Goal: Task Accomplishment & Management: Manage account settings

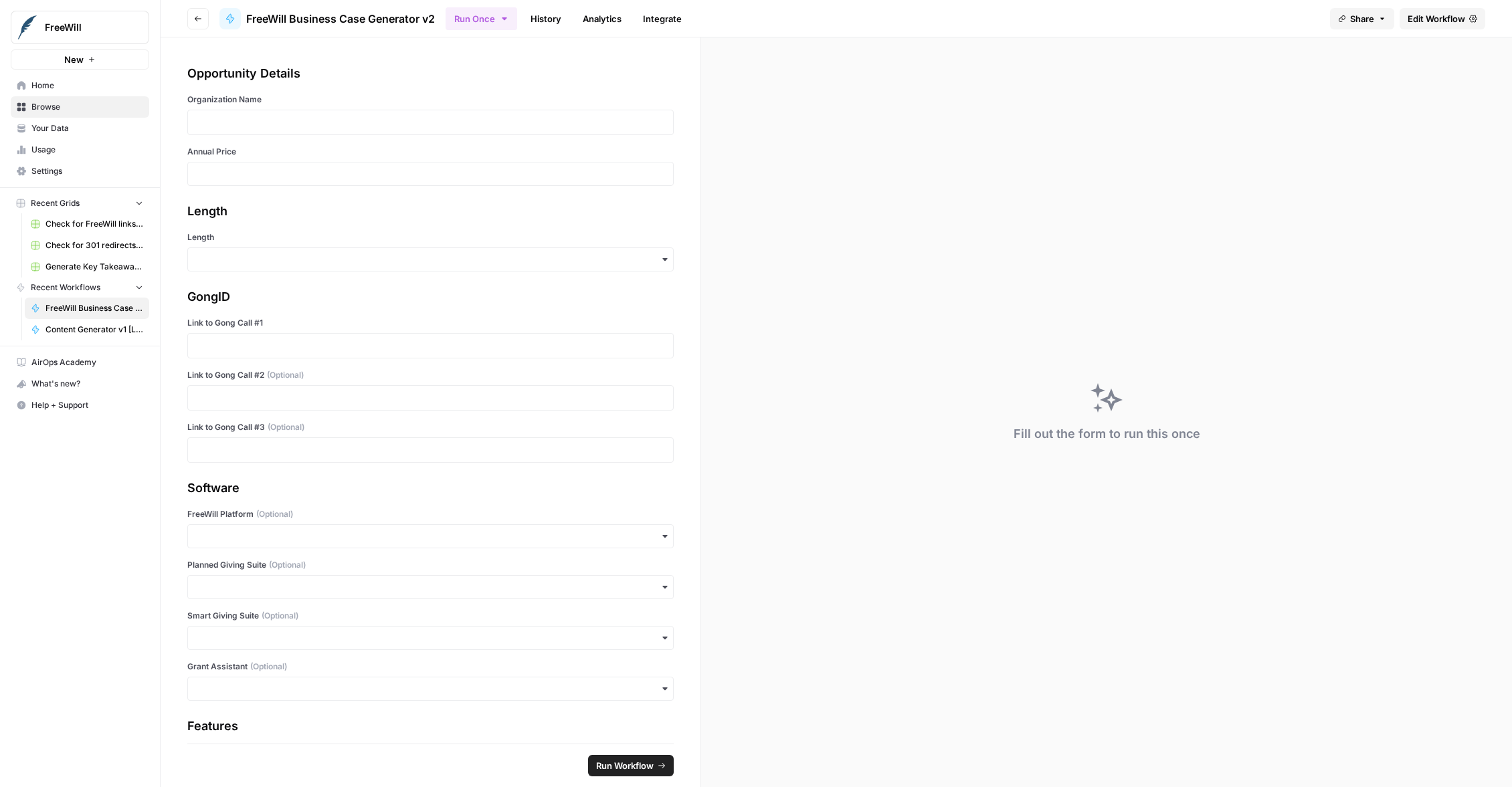
click at [451, 66] on div "Opportunity Details" at bounding box center [430, 73] width 486 height 19
click at [74, 145] on span "Usage" at bounding box center [87, 150] width 112 height 12
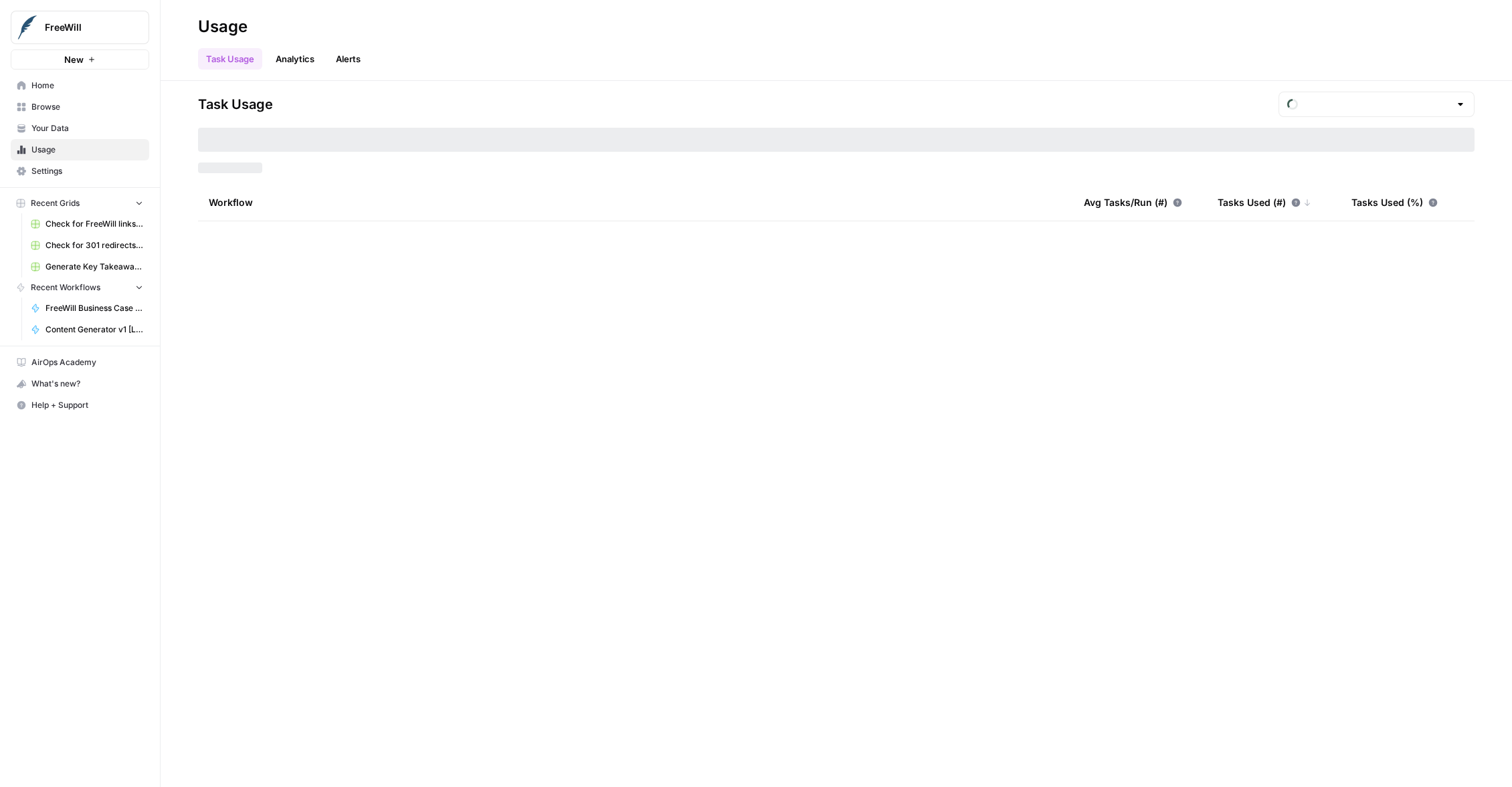
type input "August Tasks"
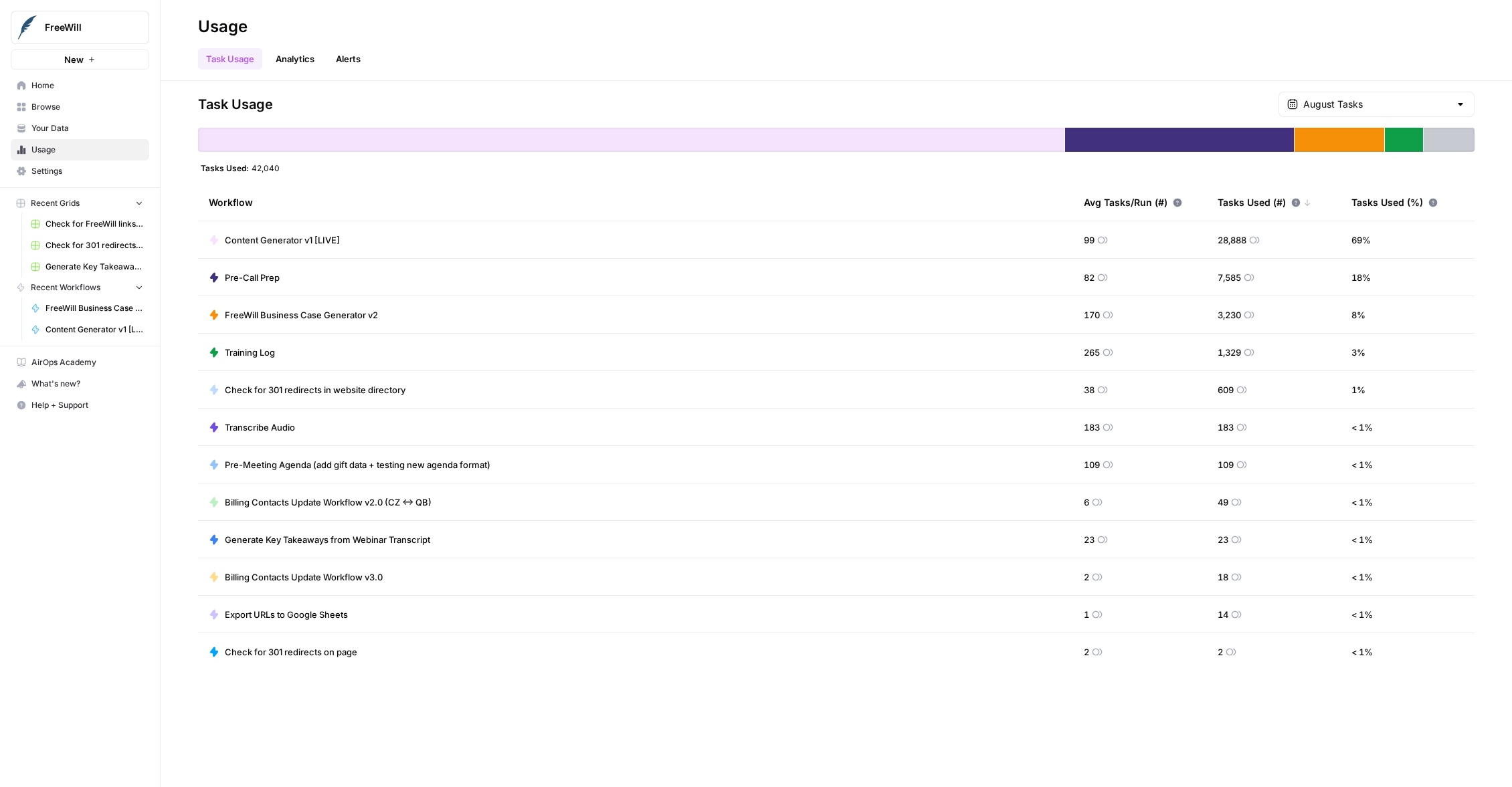
click at [1294, 204] on icon at bounding box center [1296, 202] width 8 height 8
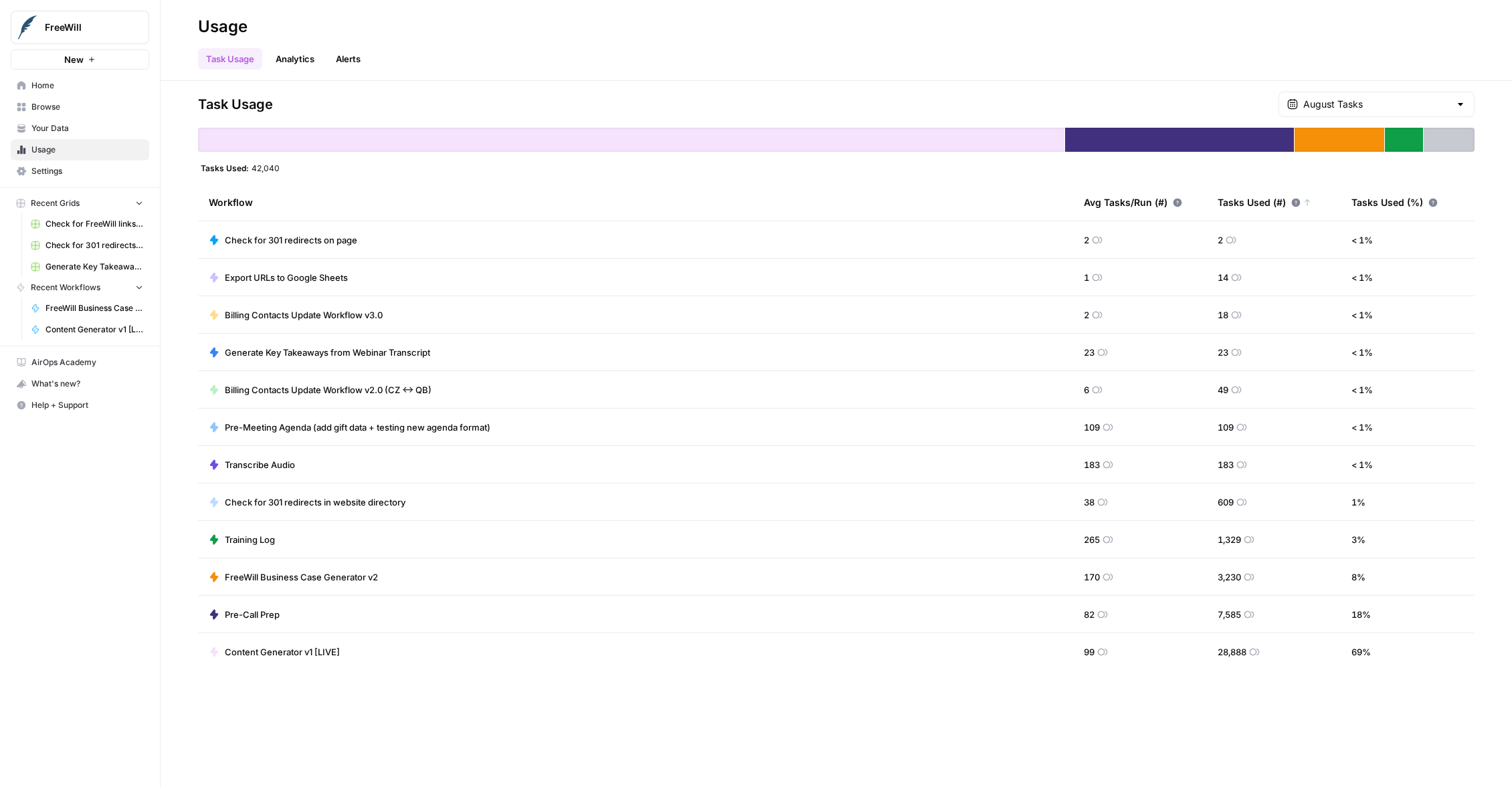
click at [1294, 204] on icon at bounding box center [1296, 202] width 8 height 8
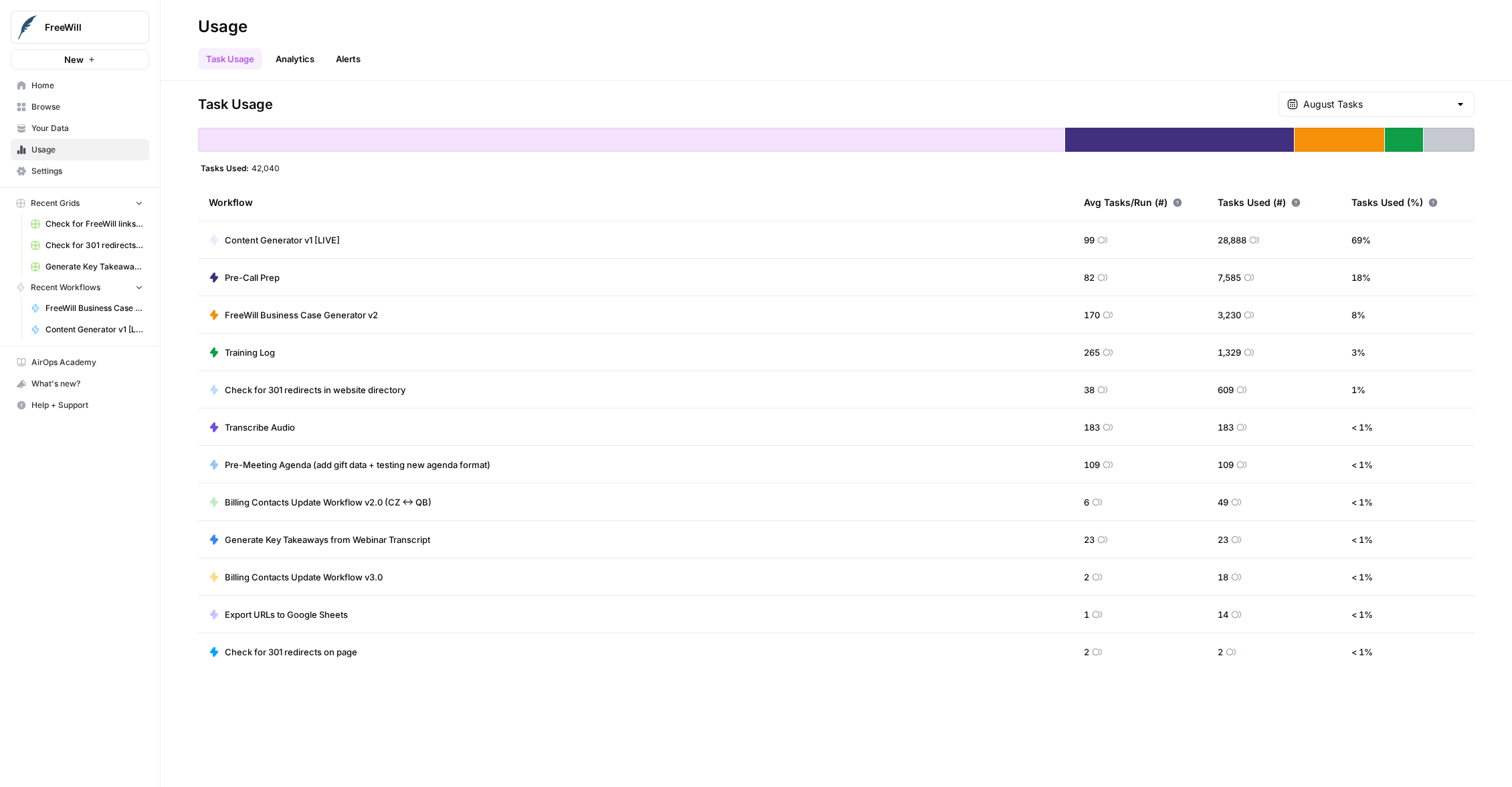
click at [1126, 206] on div "Avg Tasks/Run (#)" at bounding box center [1133, 202] width 99 height 37
click at [319, 314] on span "FreeWill Business Case Generator v2" at bounding box center [301, 315] width 153 height 13
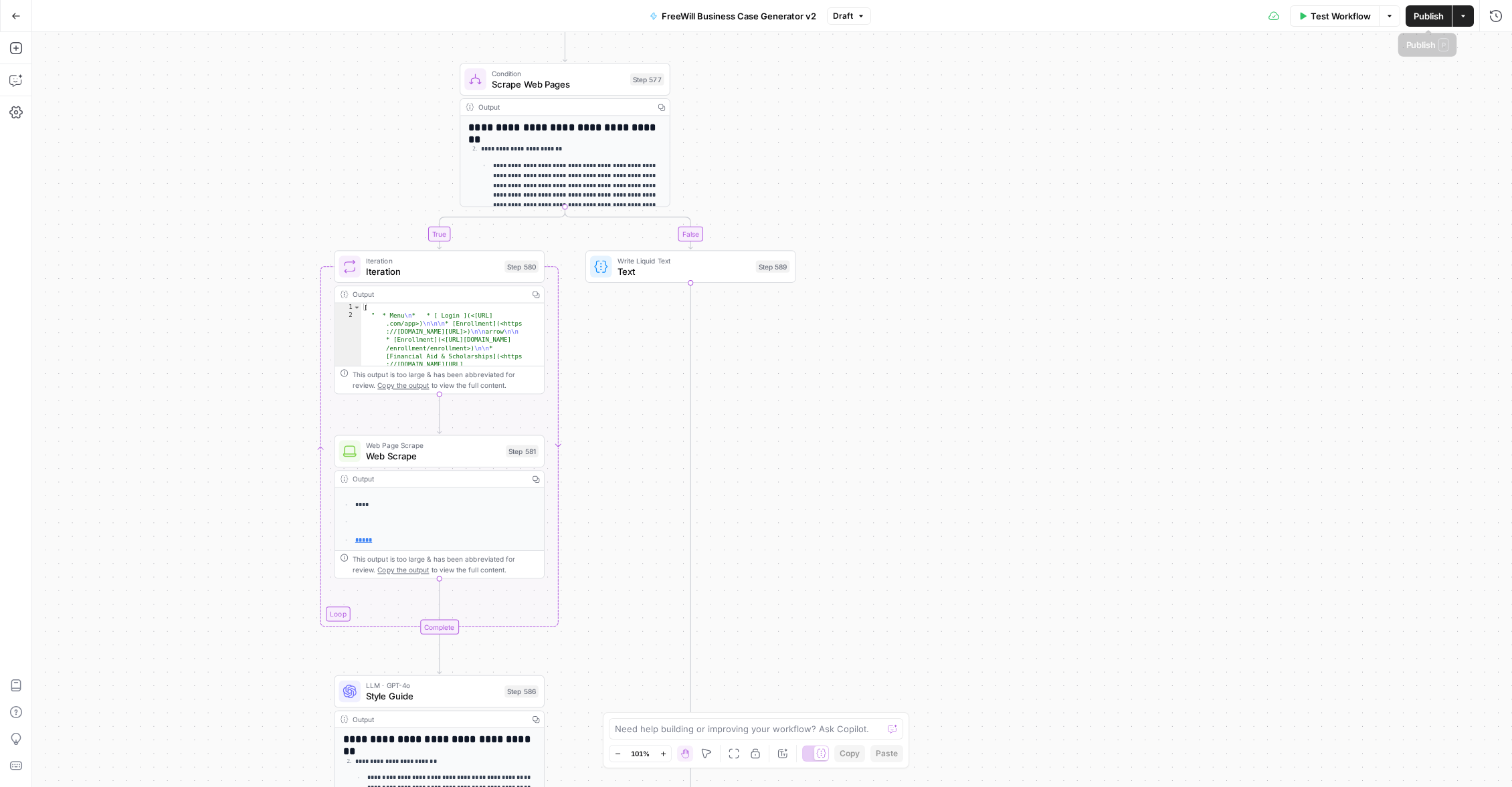
click at [1471, 21] on button "Actions" at bounding box center [1463, 16] width 22 height 22
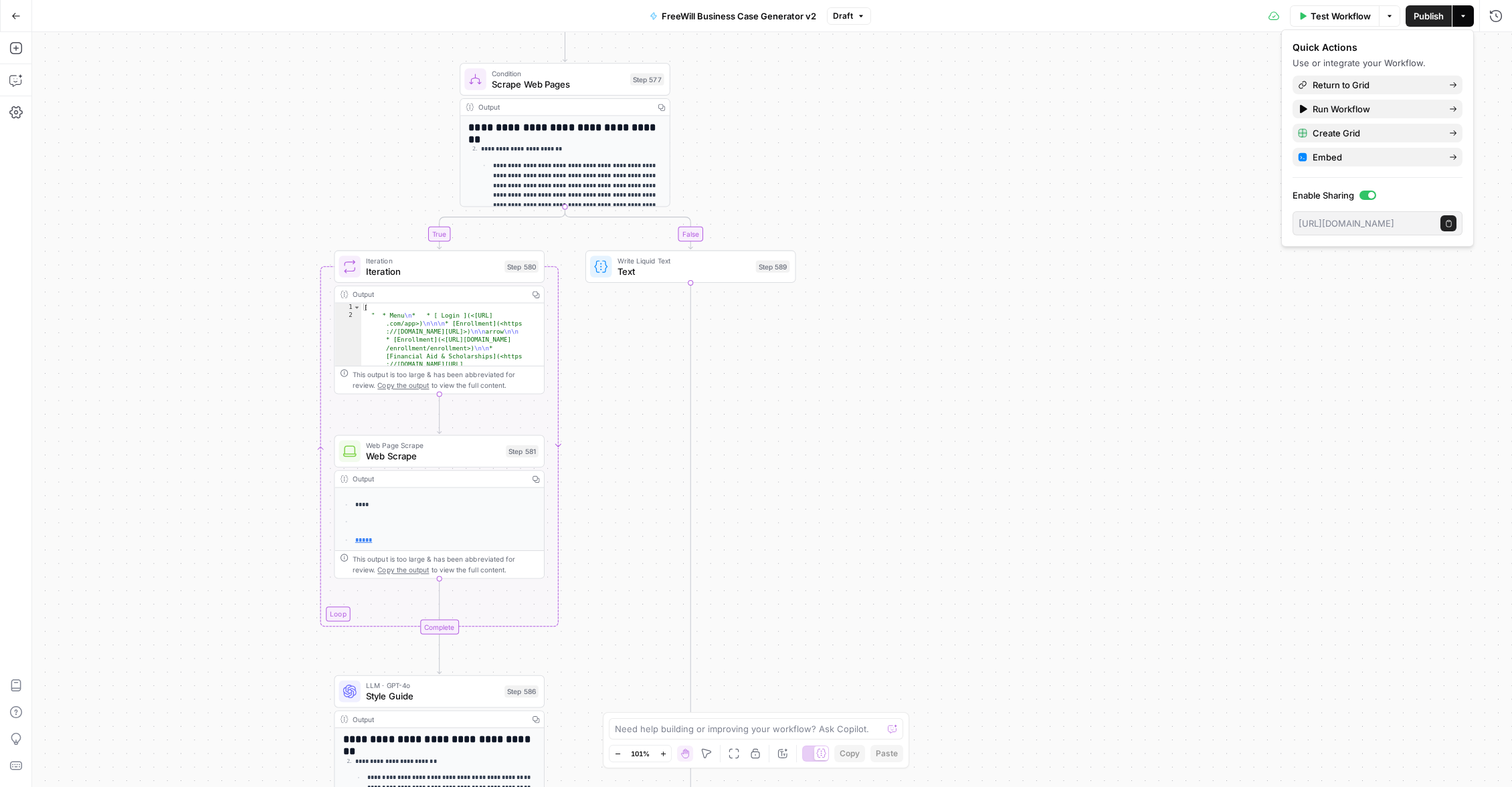
click at [1471, 21] on button "Actions" at bounding box center [1463, 16] width 22 height 22
click at [1490, 19] on icon "button" at bounding box center [1495, 15] width 12 height 12
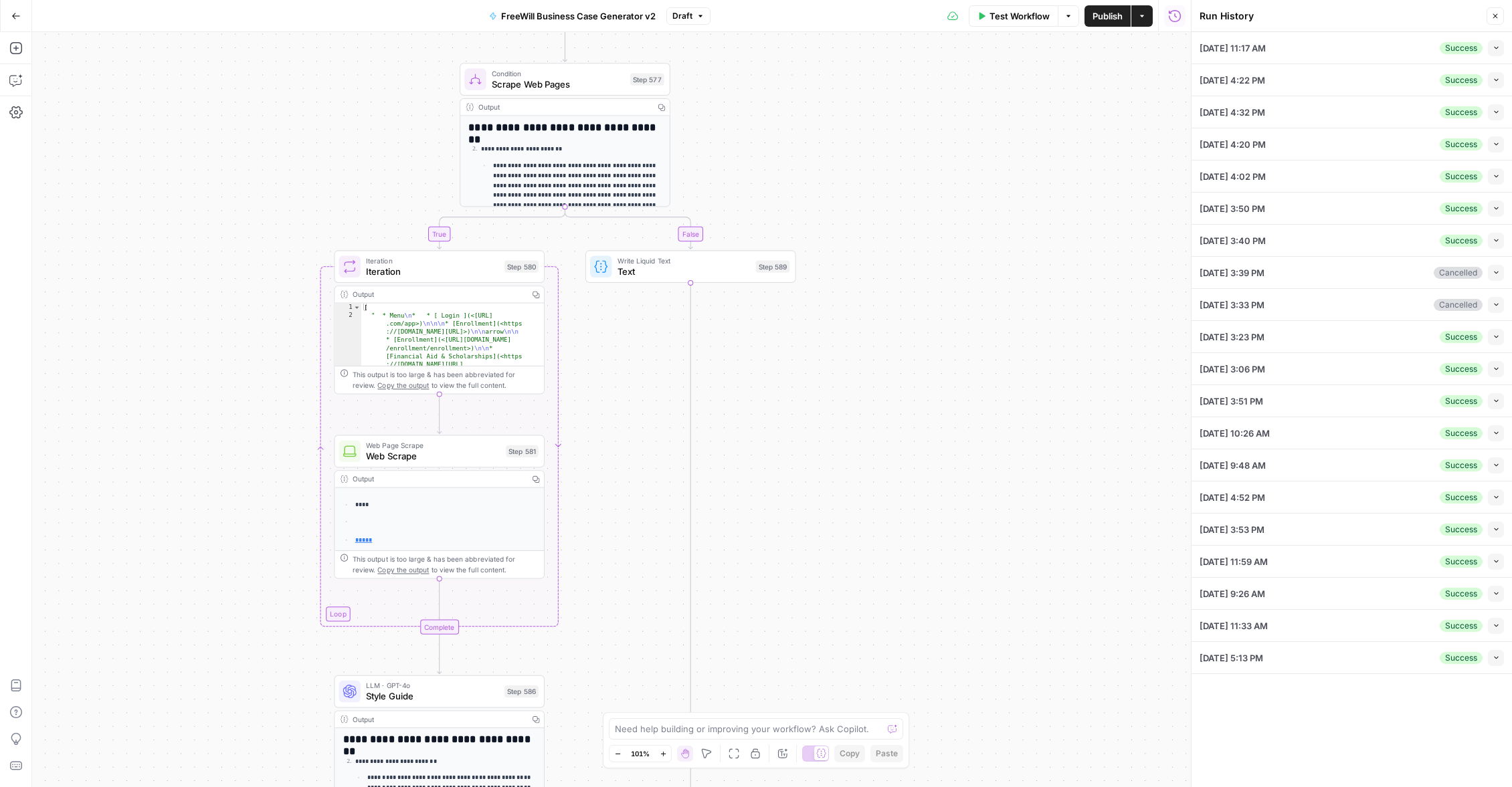
click at [1502, 48] on button "Collapse" at bounding box center [1495, 48] width 16 height 16
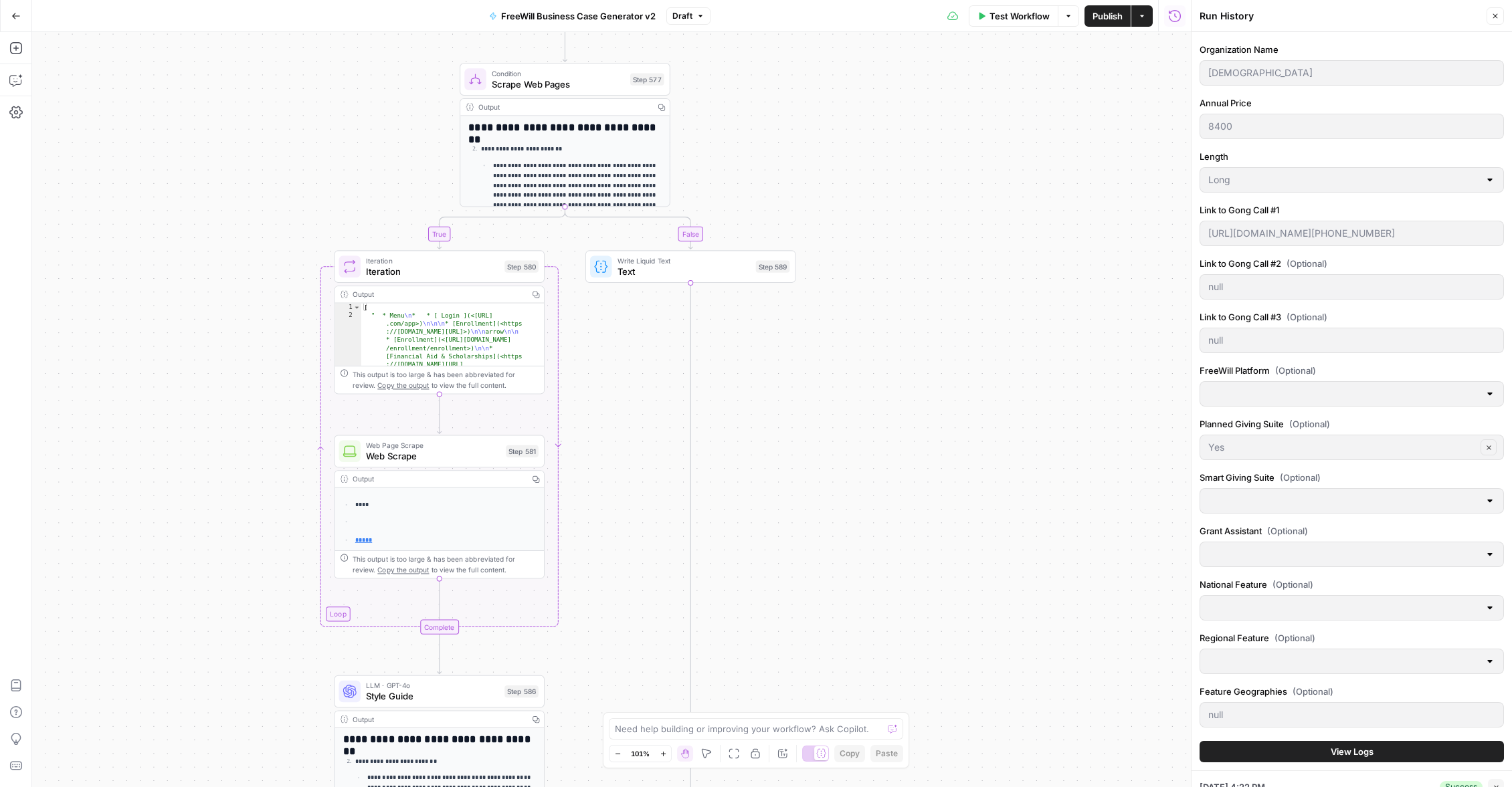
scroll to position [623, 0]
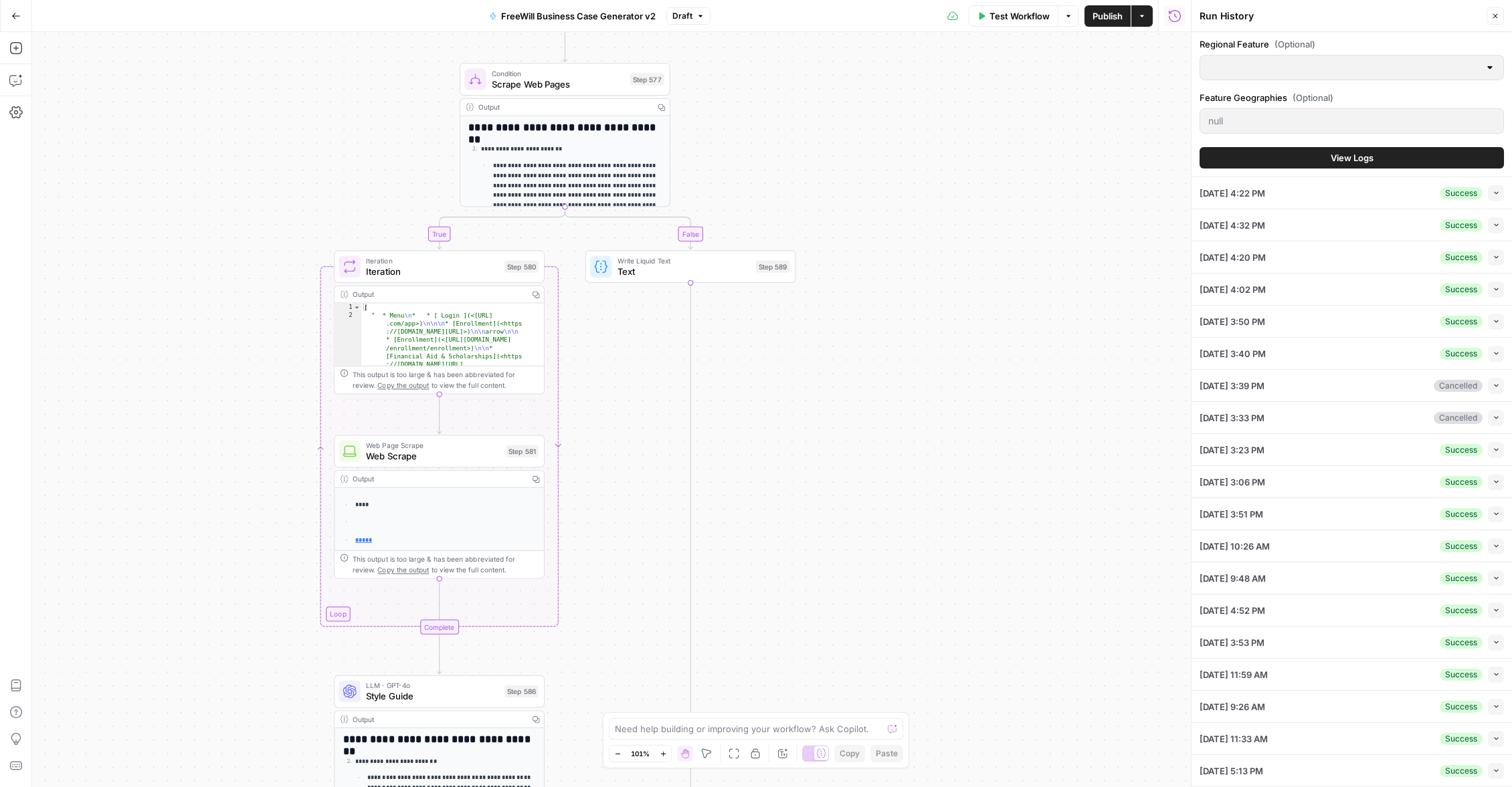
click at [1497, 194] on icon "button" at bounding box center [1496, 193] width 8 height 8
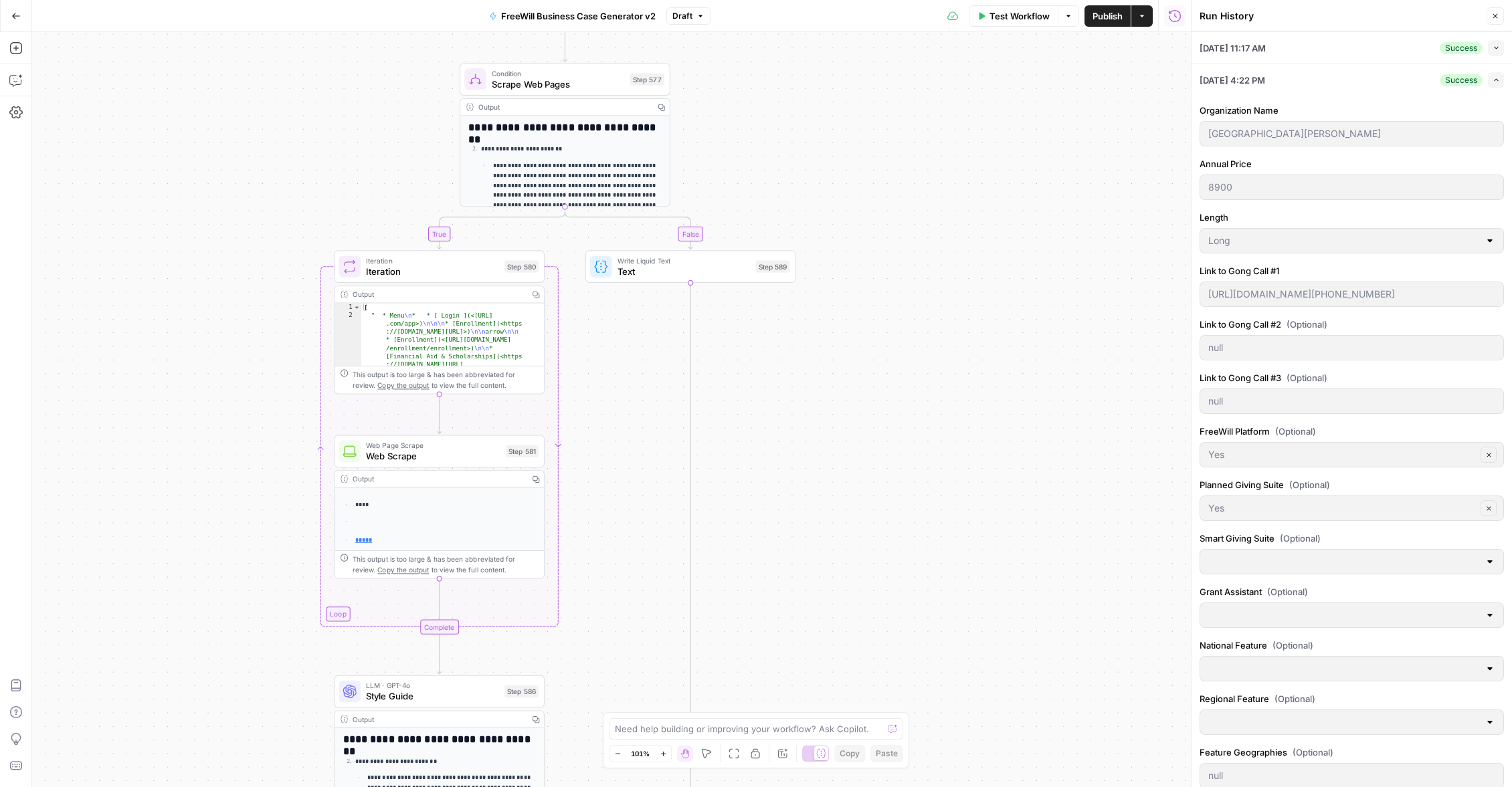
click at [1263, 302] on div "[URL][DOMAIN_NAME][PHONE_NUMBER]" at bounding box center [1351, 294] width 304 height 25
click at [1511, 295] on html "FreeWill New Home Browse Your Data Usage Settings Recent Grids Check for FreeWi…" at bounding box center [756, 393] width 1512 height 787
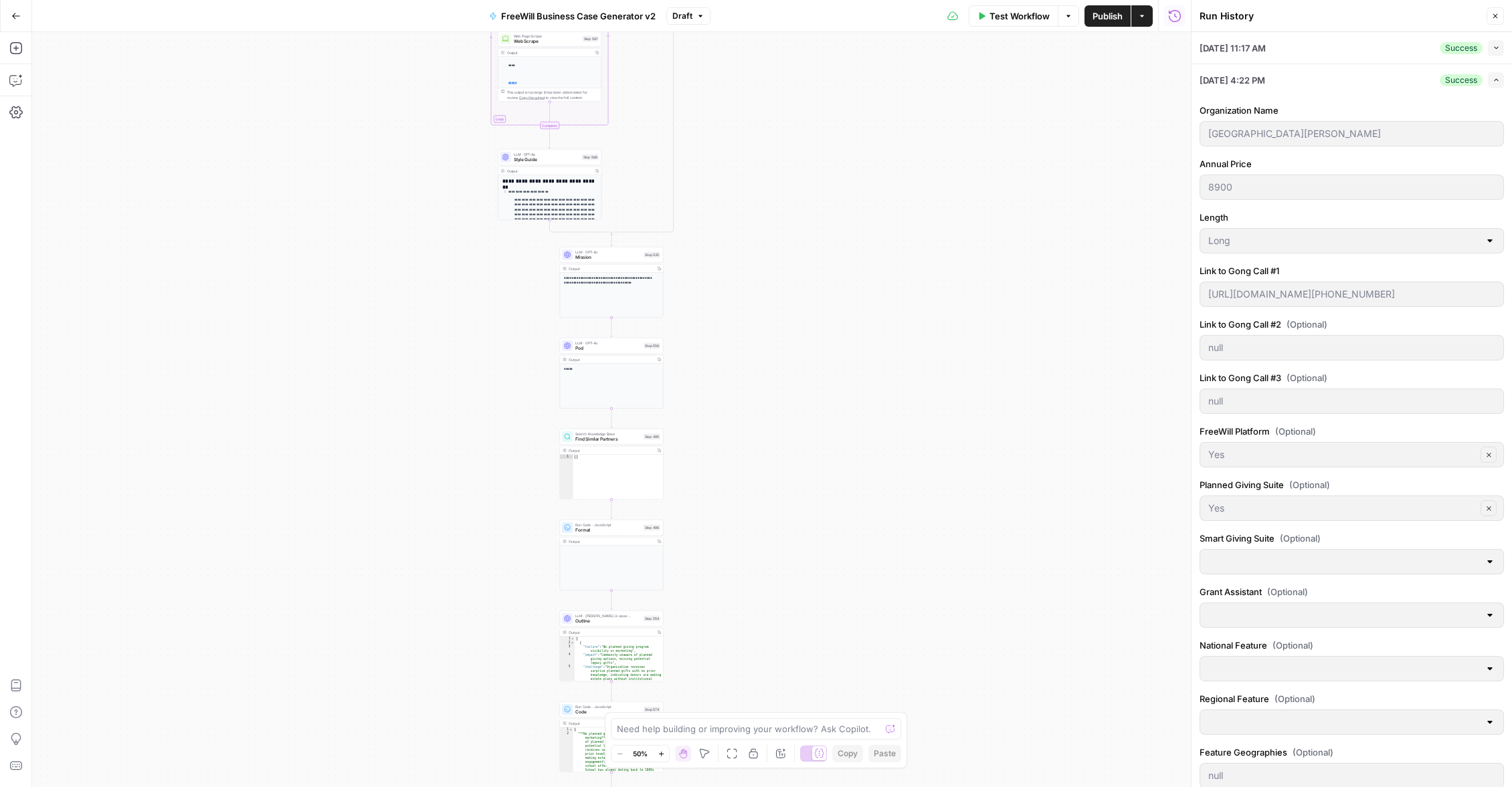
click at [1275, 13] on div "Run History" at bounding box center [1341, 15] width 283 height 13
click at [1499, 16] on button "Close" at bounding box center [1495, 16] width 17 height 17
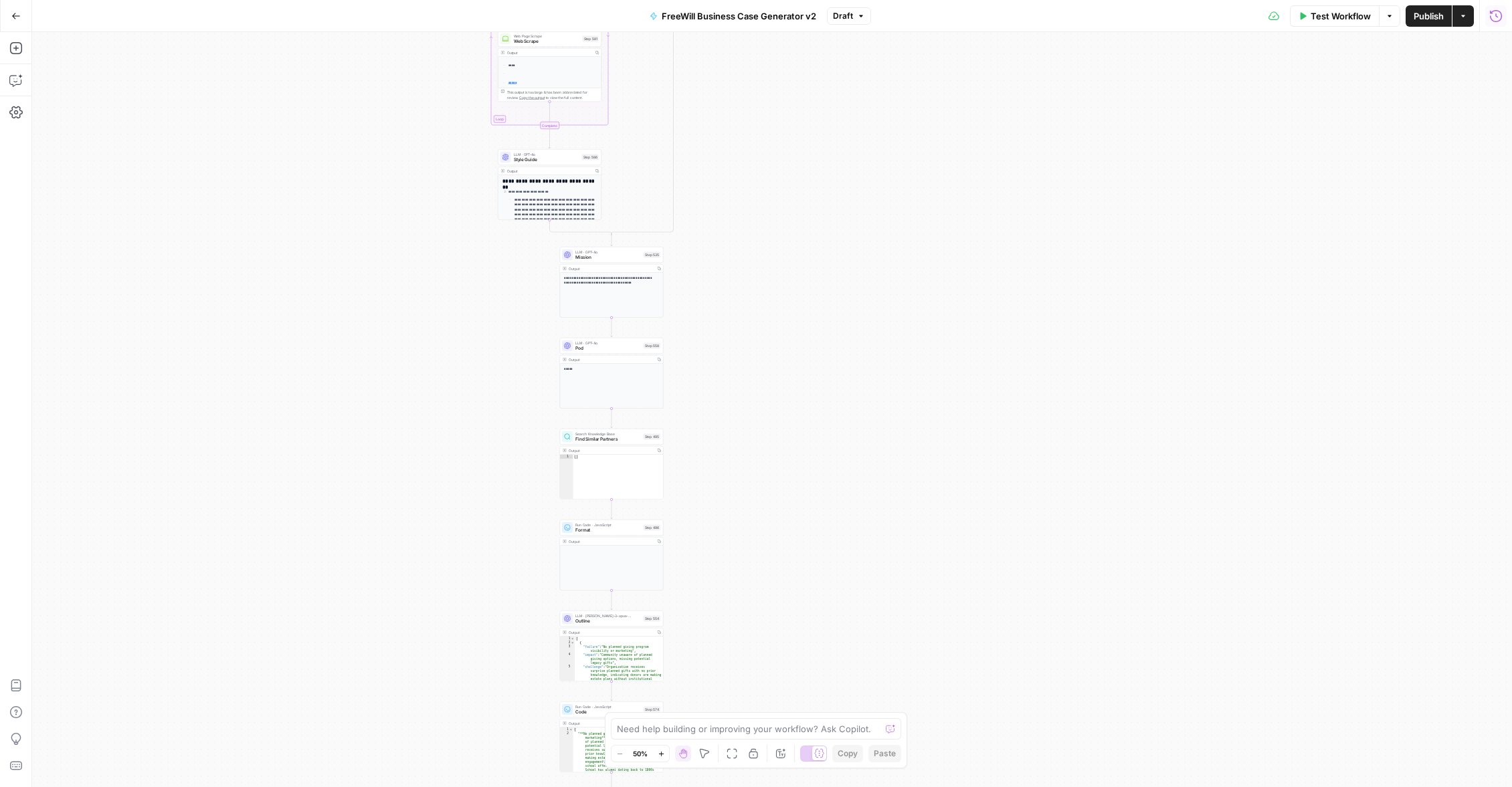
click at [1490, 17] on icon "button" at bounding box center [1495, 15] width 12 height 12
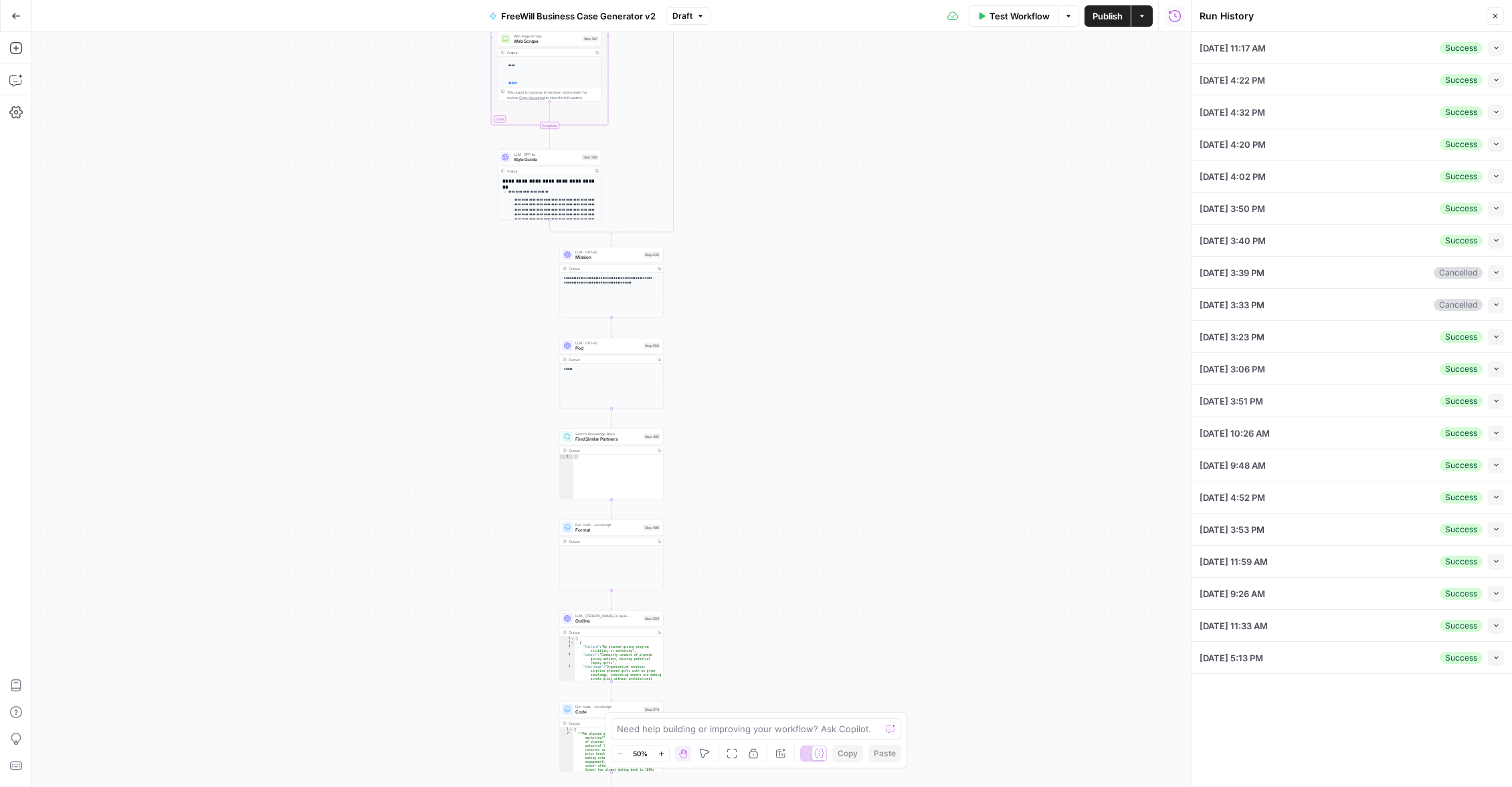
click at [1360, 50] on div "[DATE] 11:17 AM Success Collapse" at bounding box center [1351, 48] width 304 height 31
click at [1490, 52] on button "Collapse" at bounding box center [1495, 48] width 16 height 16
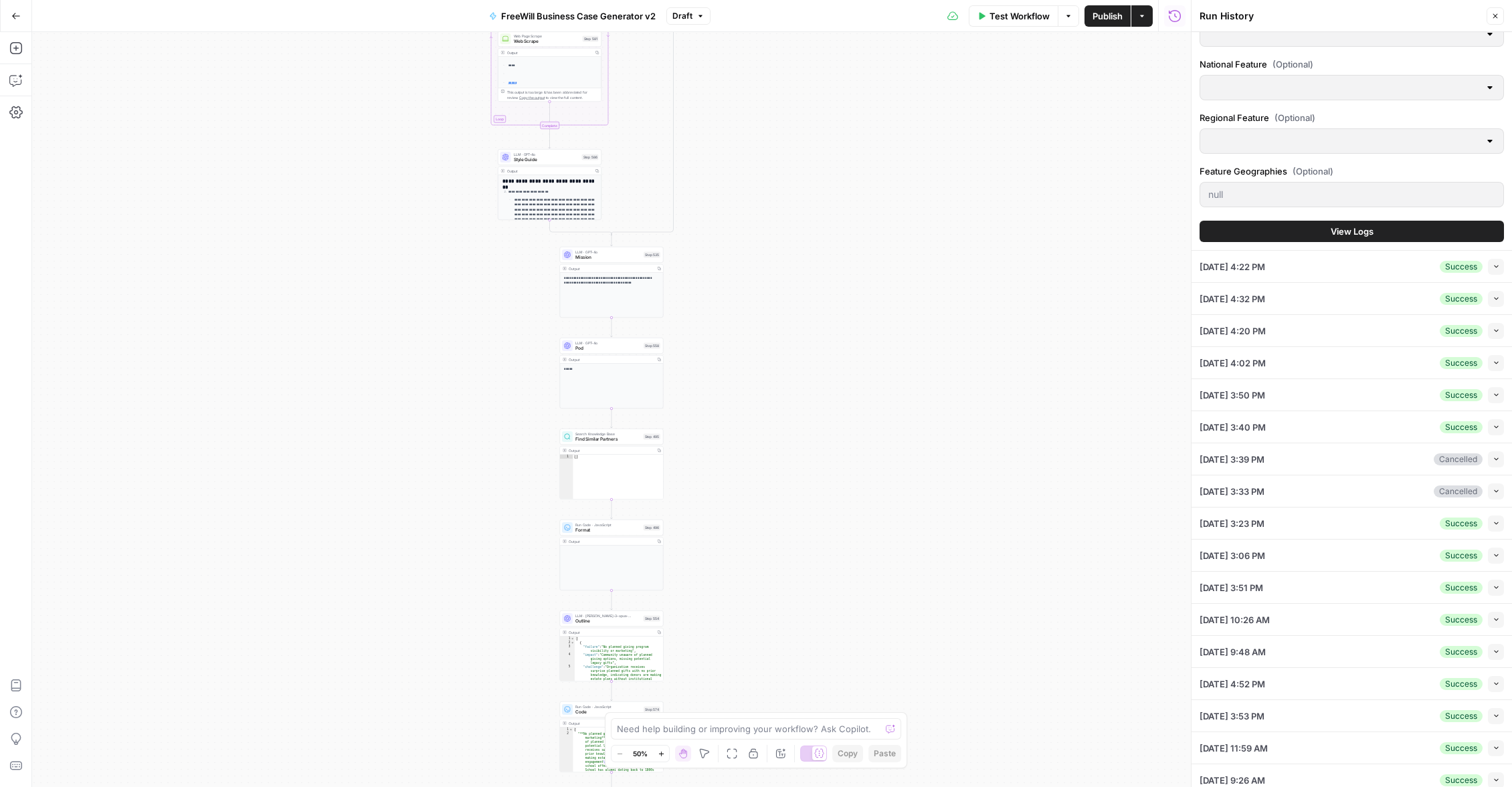
scroll to position [623, 0]
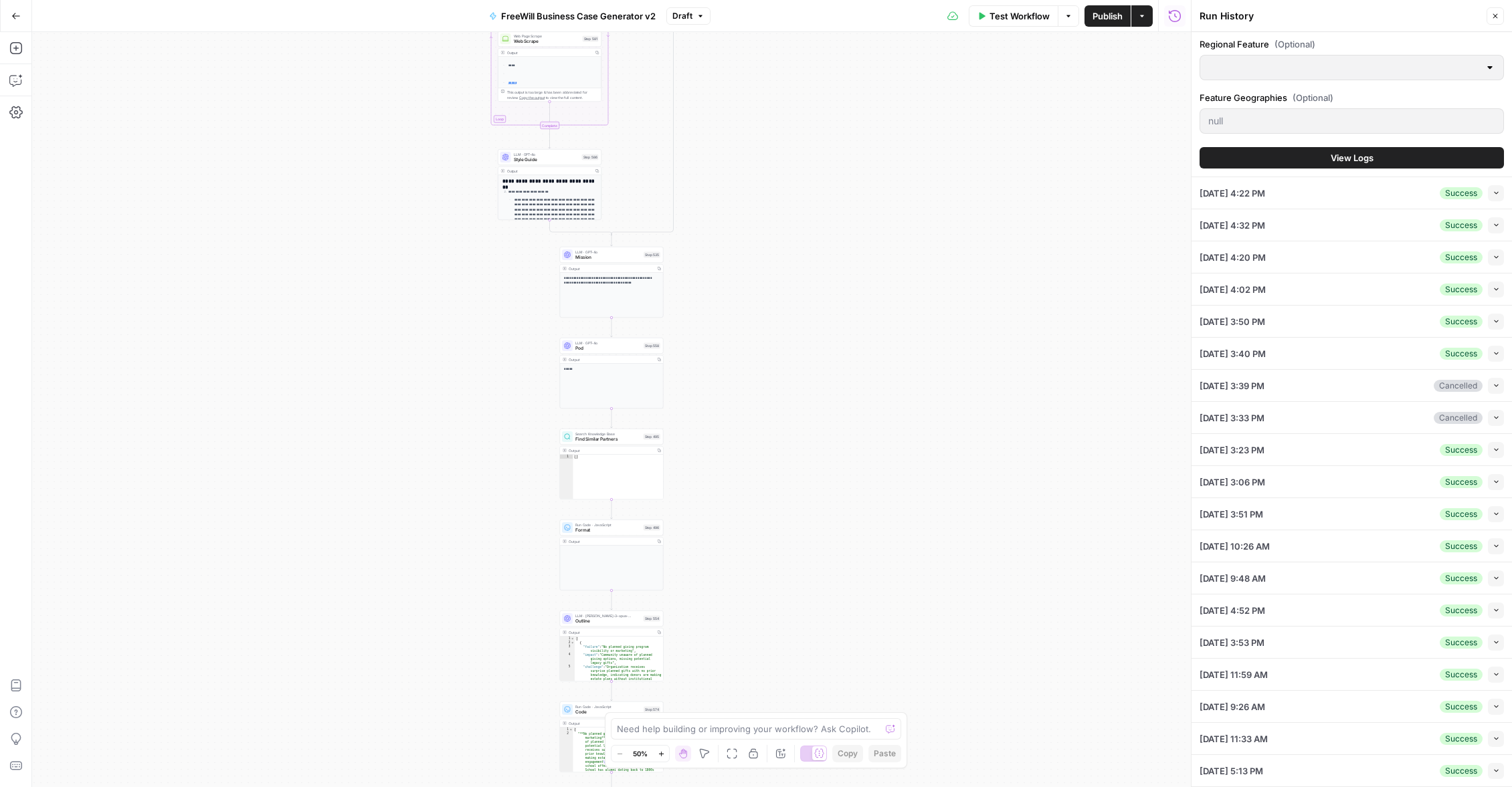
click at [1497, 224] on icon "button" at bounding box center [1496, 225] width 8 height 8
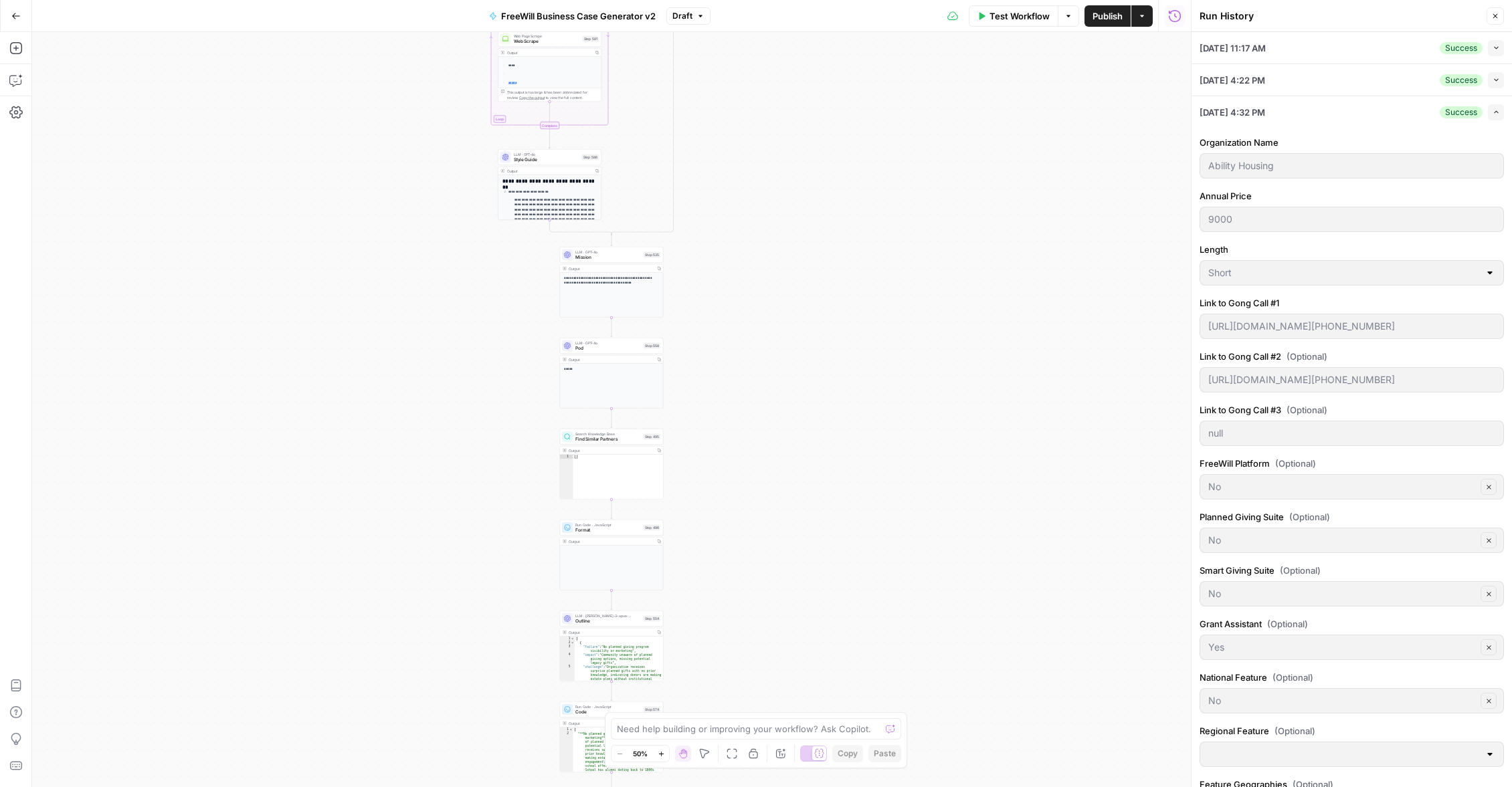
click at [1206, 163] on div "Ability Housing" at bounding box center [1351, 166] width 304 height 25
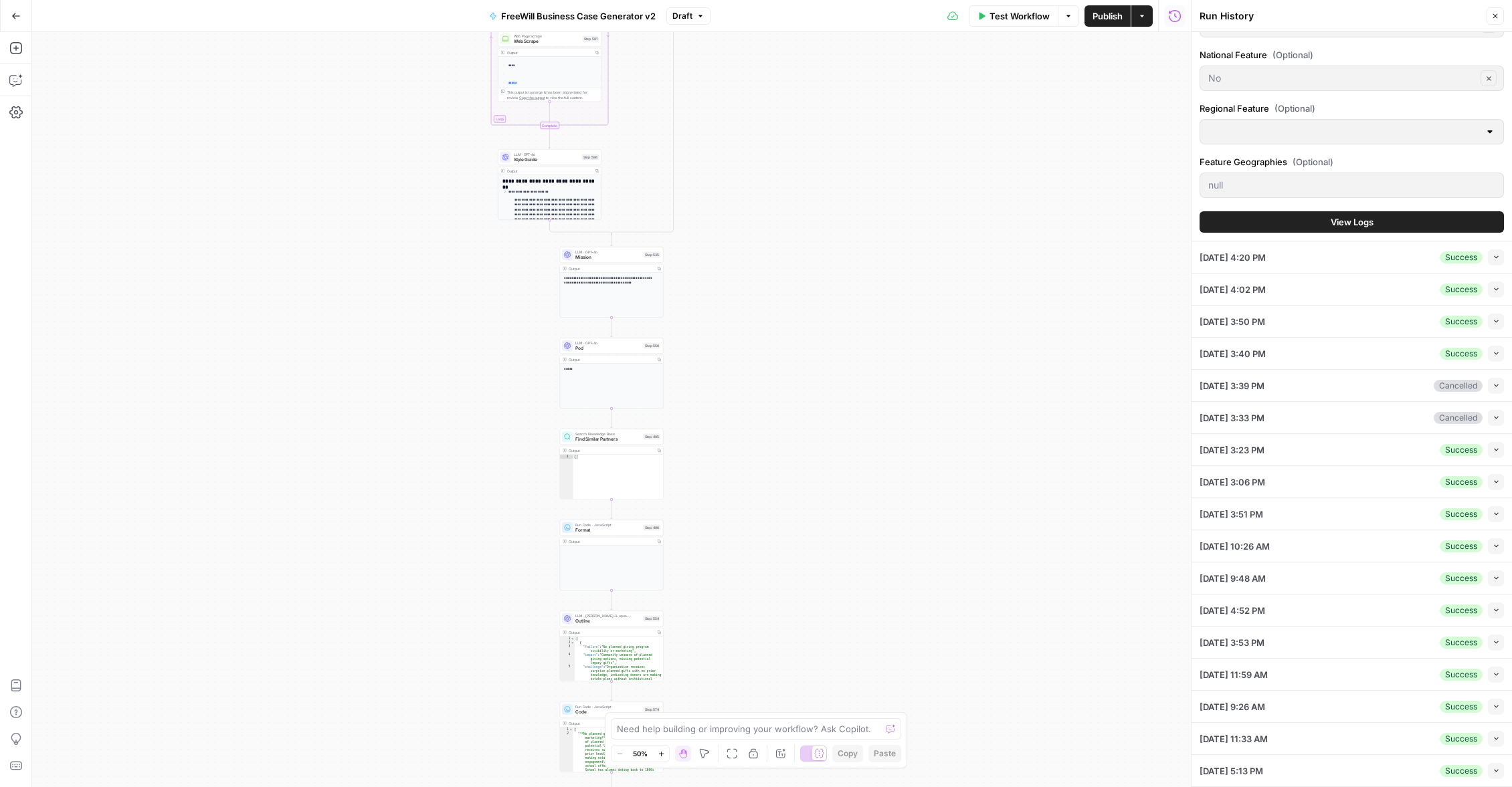
click at [1497, 291] on icon "button" at bounding box center [1496, 289] width 8 height 8
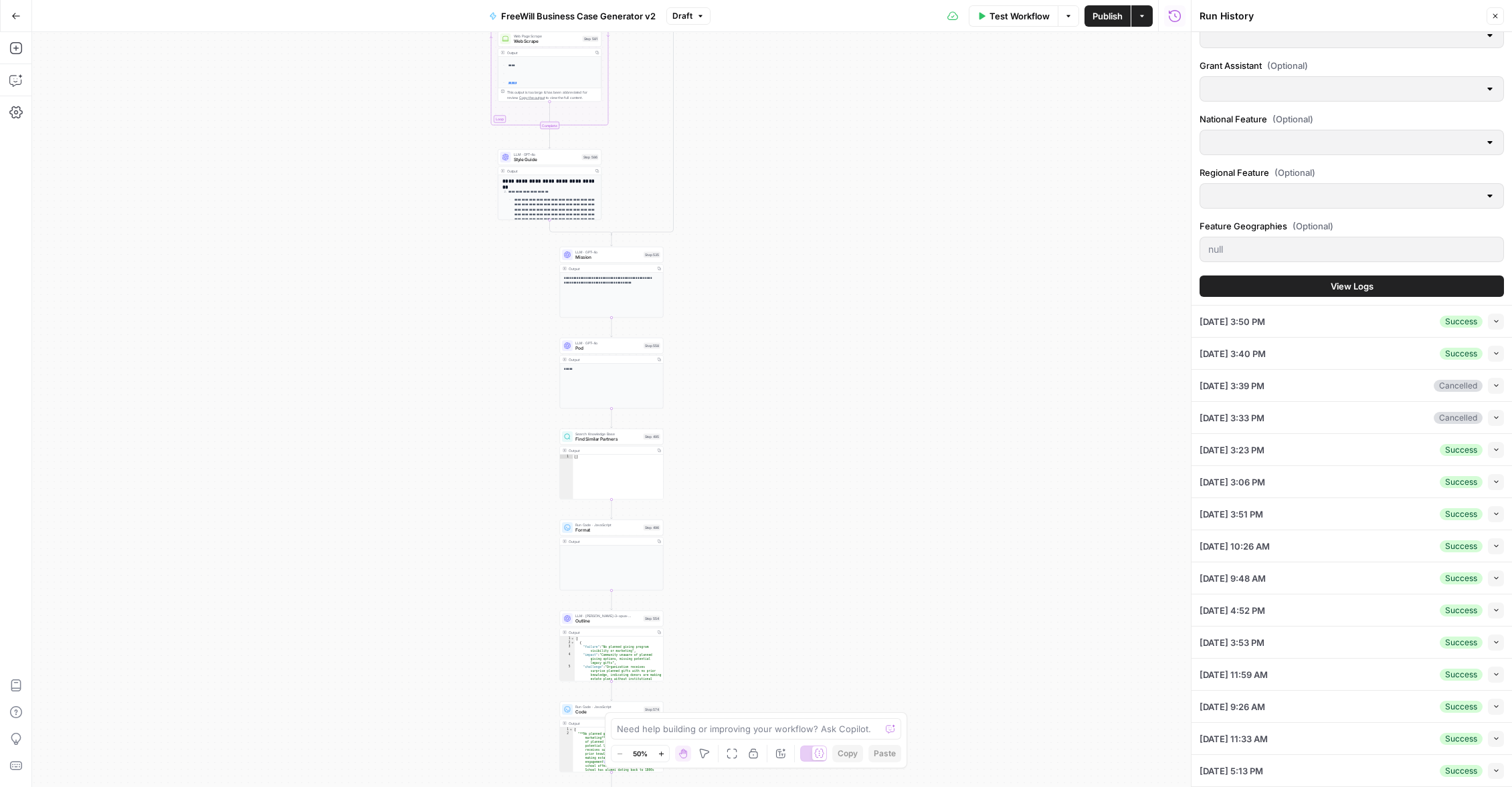
click at [1358, 325] on div "[DATE] 3:50 PM Success Collapse" at bounding box center [1351, 321] width 304 height 31
click at [1495, 318] on icon "button" at bounding box center [1496, 321] width 8 height 8
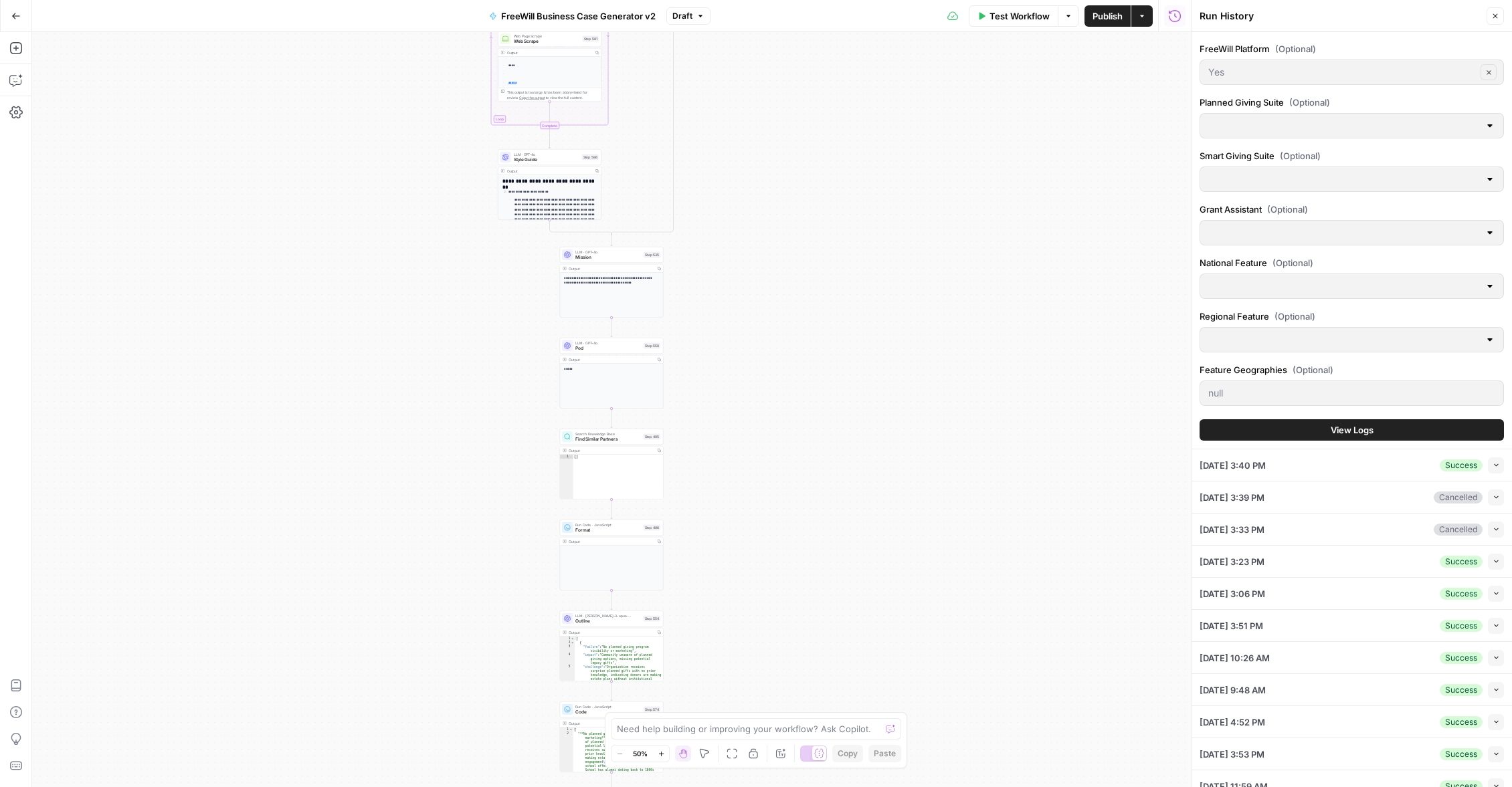
scroll to position [545, 0]
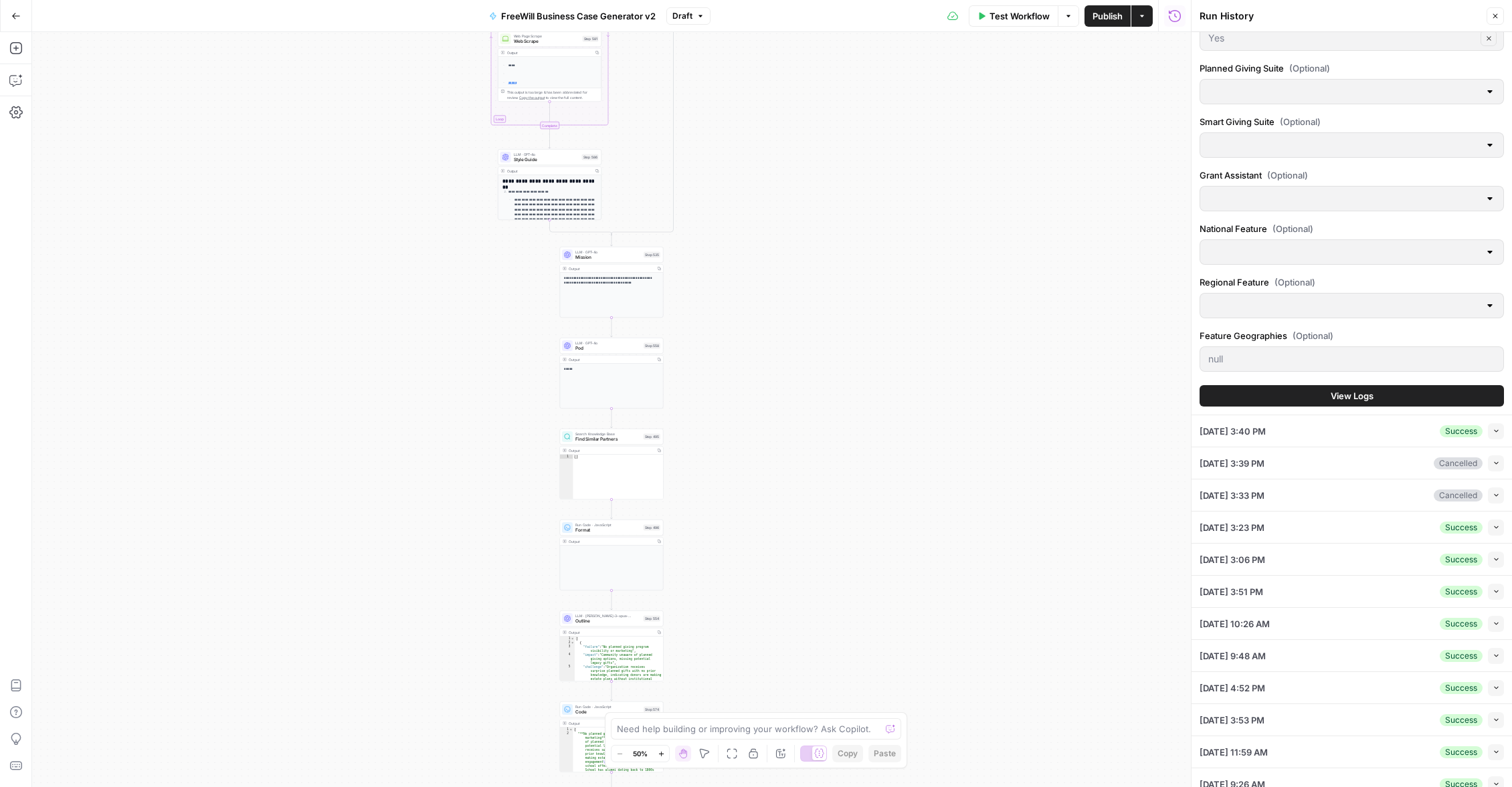
click at [1383, 437] on div "[DATE] 3:40 PM Success Collapse" at bounding box center [1351, 431] width 304 height 31
click at [1495, 434] on button "Collapse" at bounding box center [1495, 431] width 16 height 16
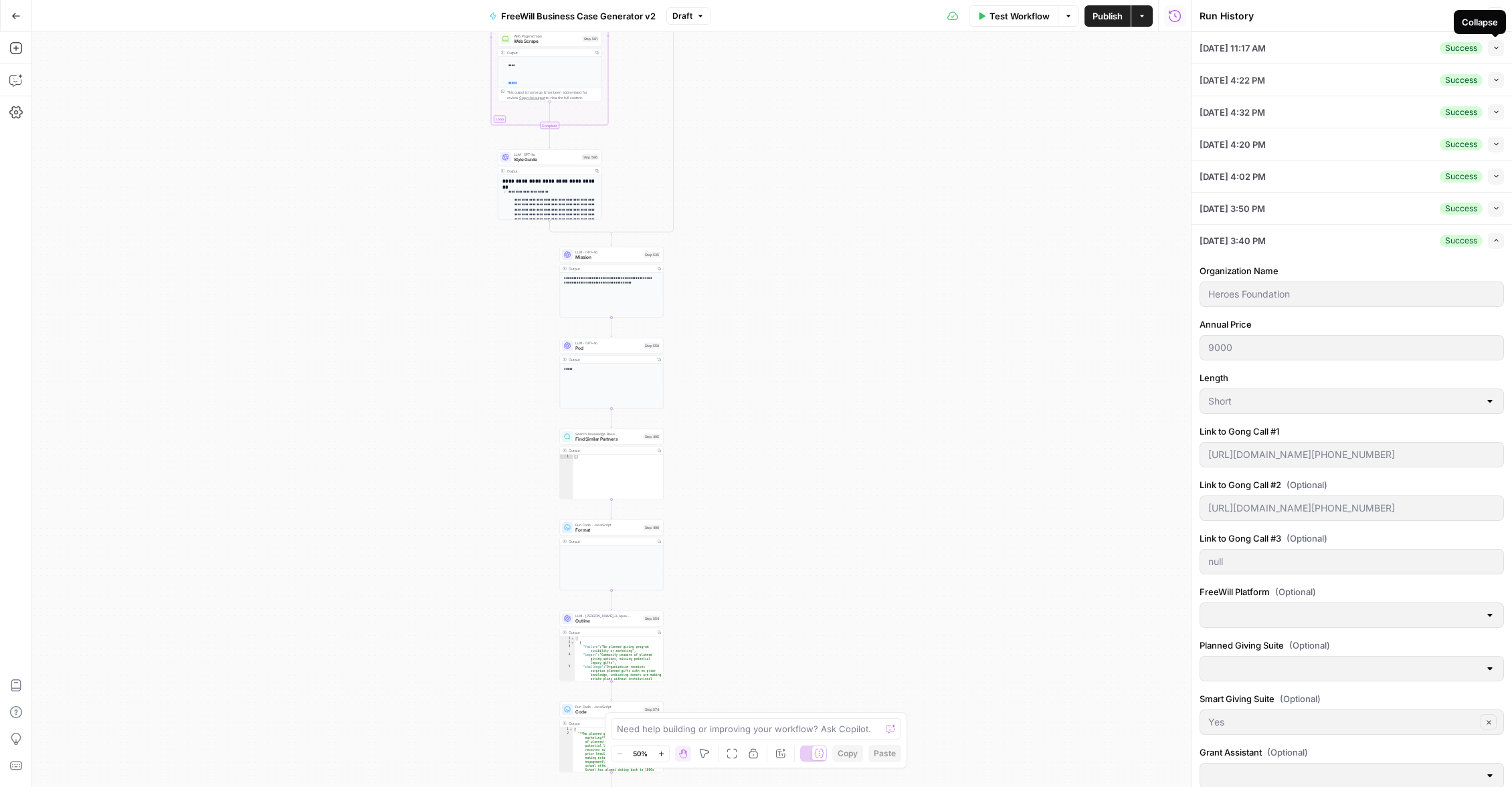
click at [1498, 52] on button "Collapse" at bounding box center [1495, 48] width 16 height 16
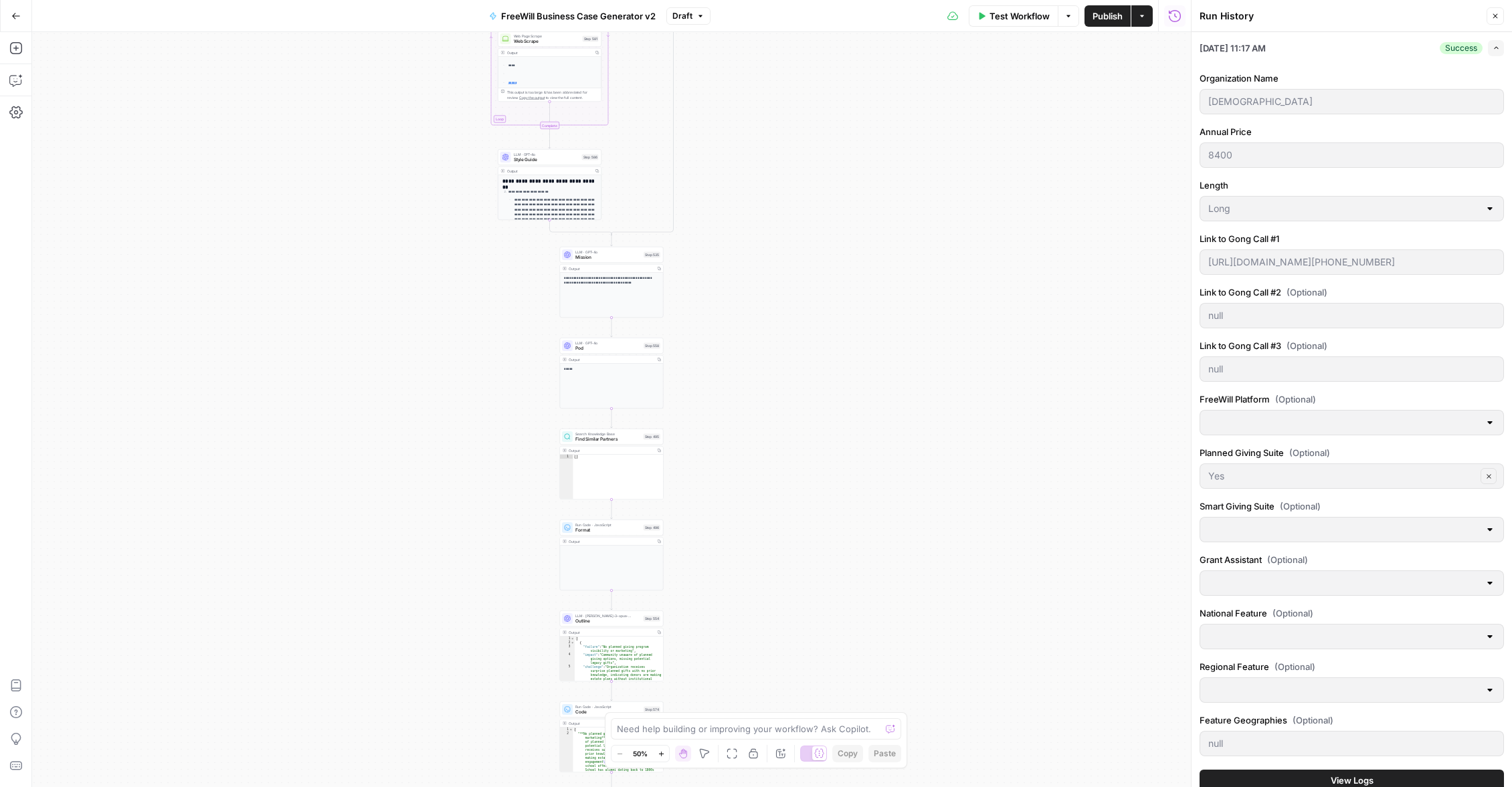
click at [1502, 47] on button "Expand" at bounding box center [1495, 48] width 16 height 16
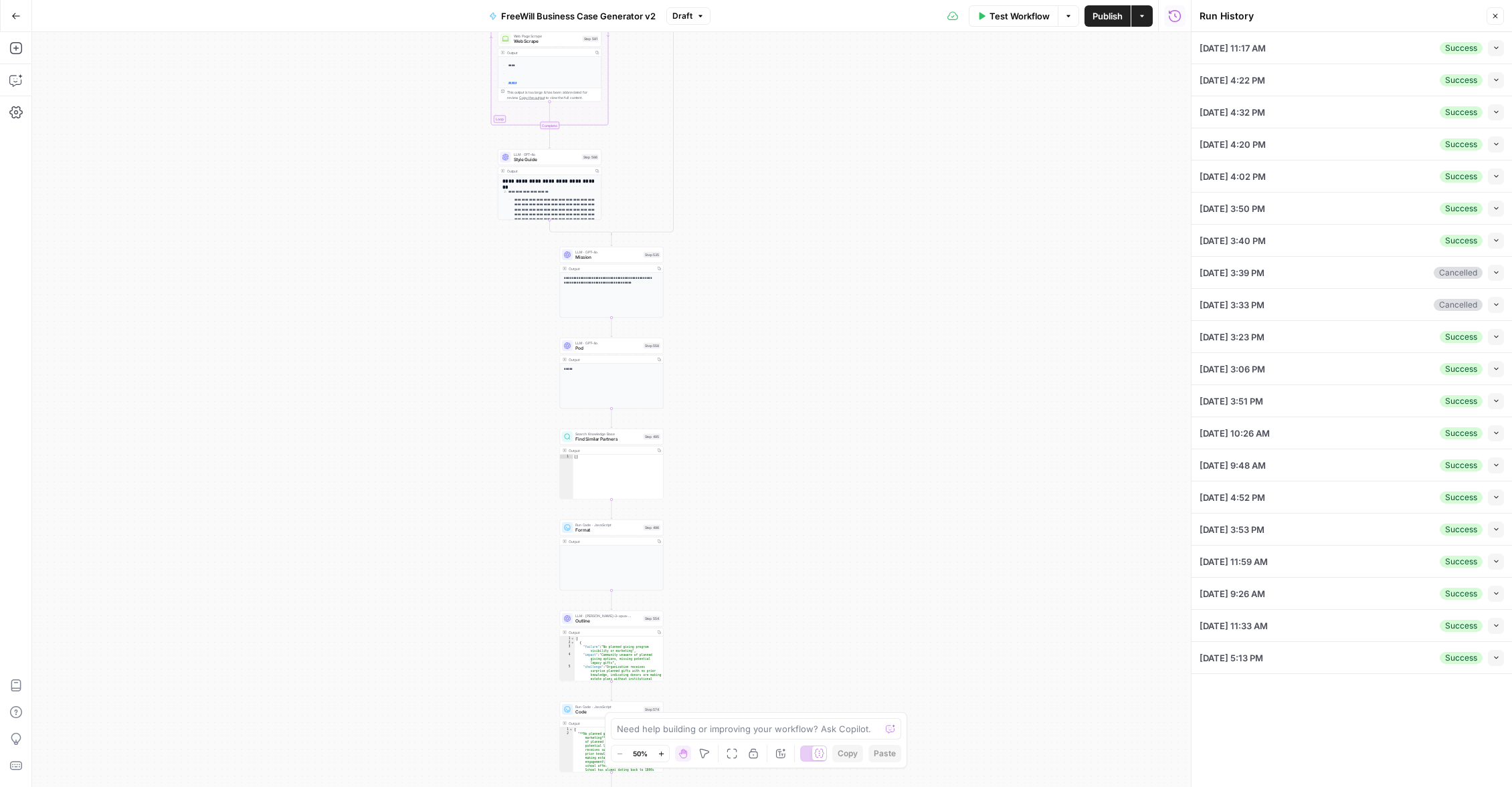
click at [1335, 84] on div "[DATE] 4:22 PM Success Collapse" at bounding box center [1351, 80] width 304 height 31
click at [1502, 82] on button "Collapse" at bounding box center [1495, 80] width 16 height 16
type input "[GEOGRAPHIC_DATA][PERSON_NAME]"
type input "8900"
type input "Long"
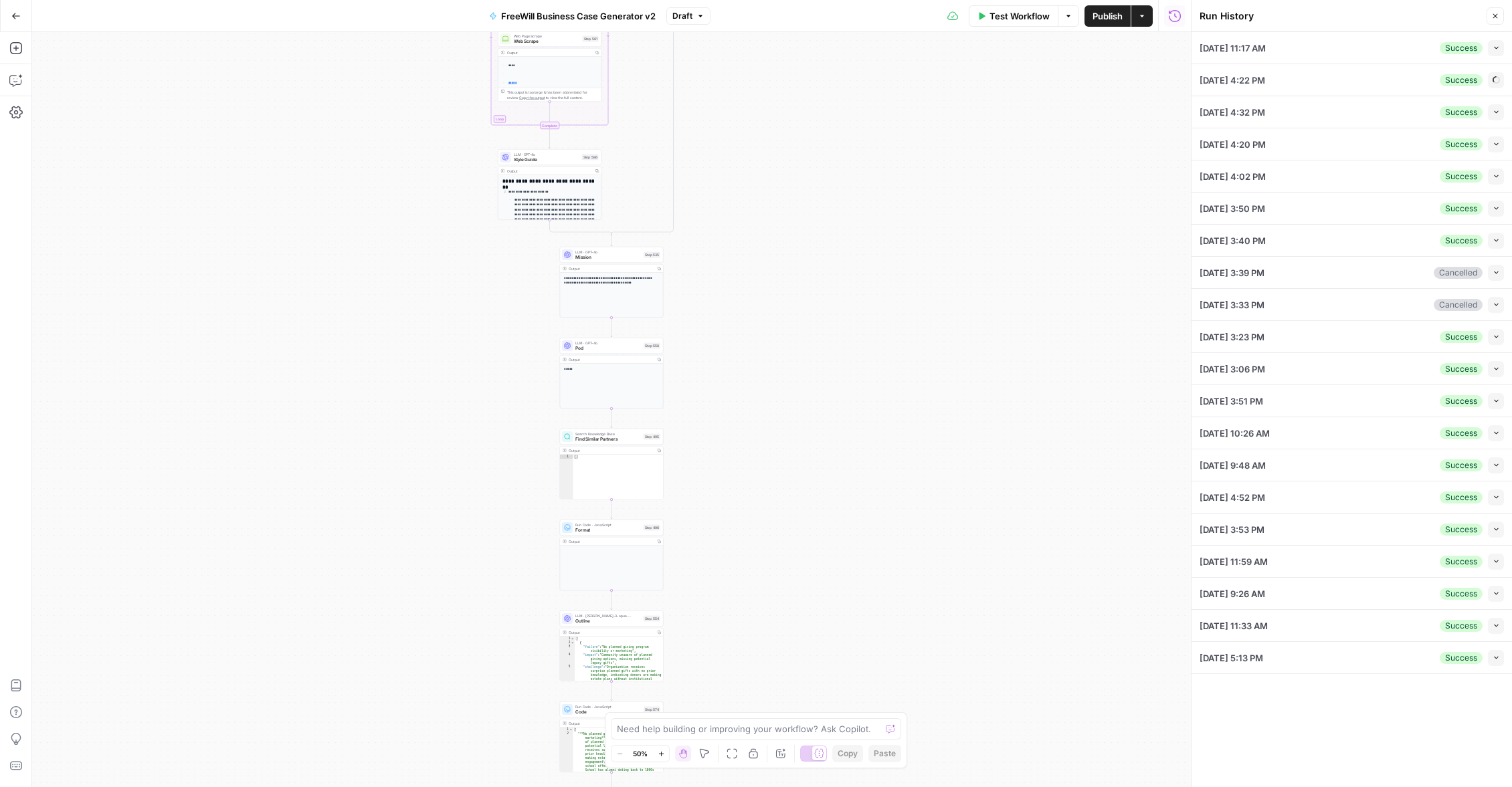
type input "[URL][DOMAIN_NAME][PHONE_NUMBER]"
type input "null"
type input "Yes"
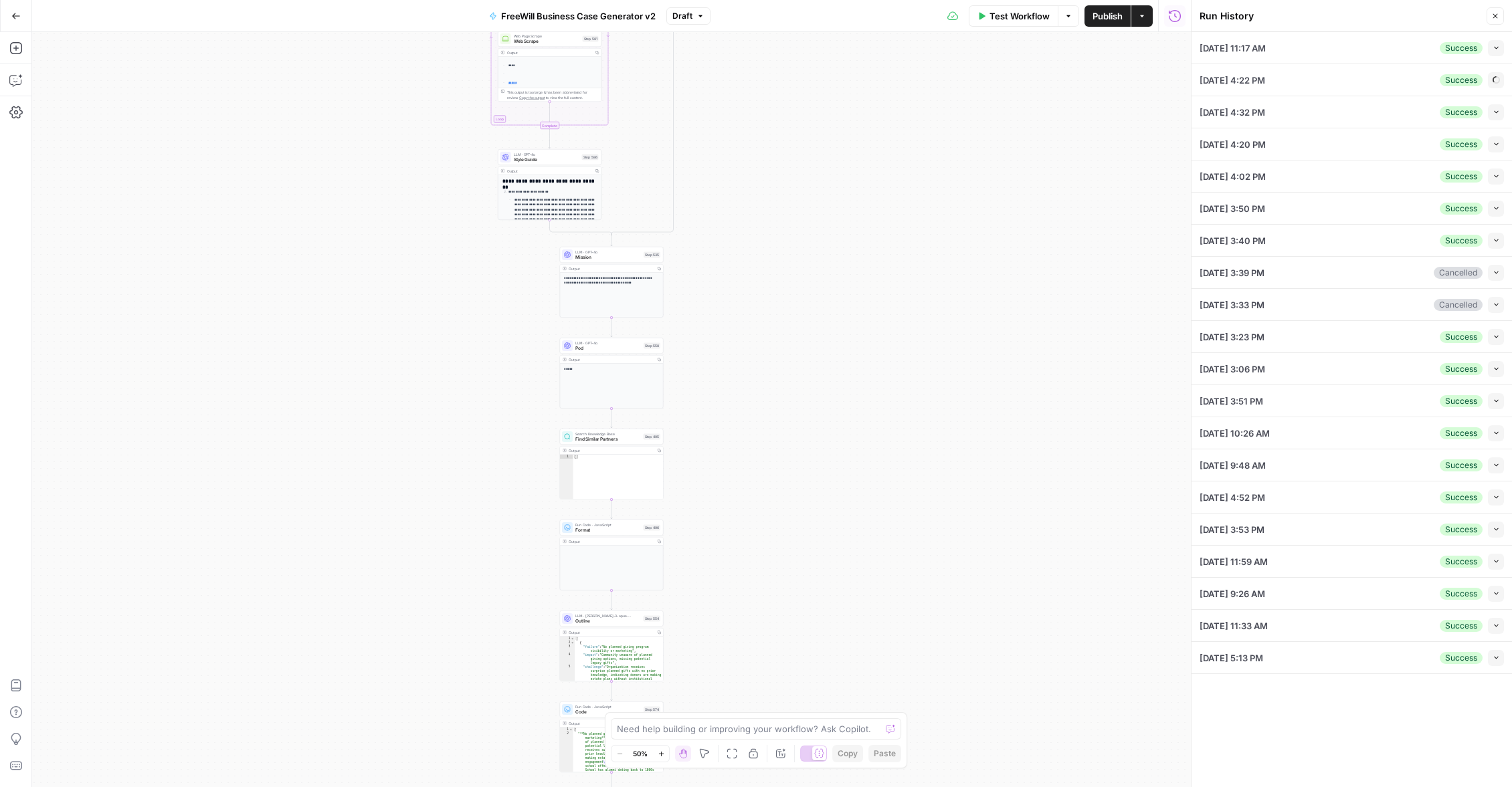
type input "null"
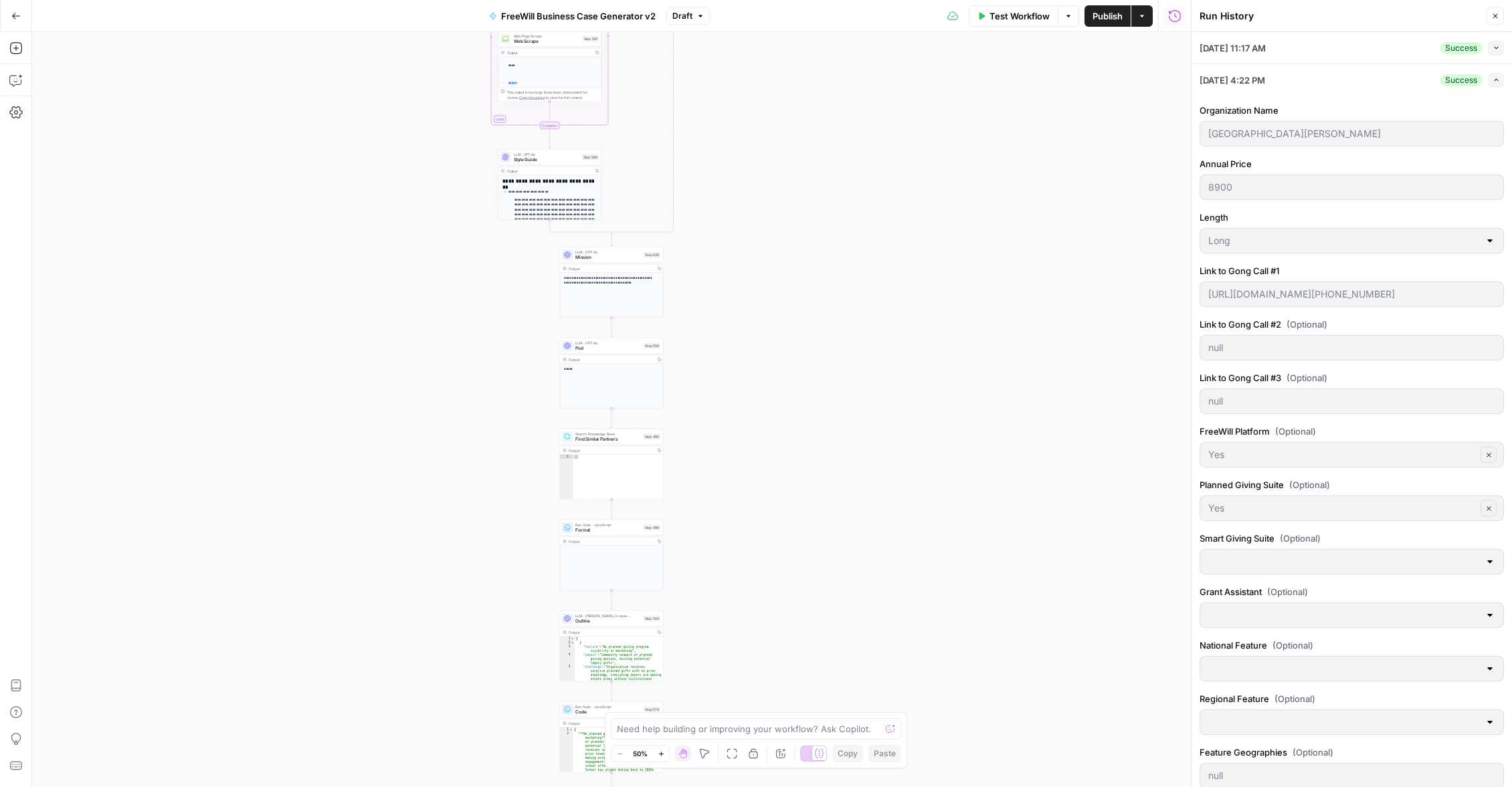
drag, startPoint x: 1353, startPoint y: 141, endPoint x: 1203, endPoint y: 134, distance: 150.2
click at [1203, 134] on div "[GEOGRAPHIC_DATA][PERSON_NAME]" at bounding box center [1351, 134] width 304 height 25
click at [1493, 83] on icon "button" at bounding box center [1496, 80] width 8 height 8
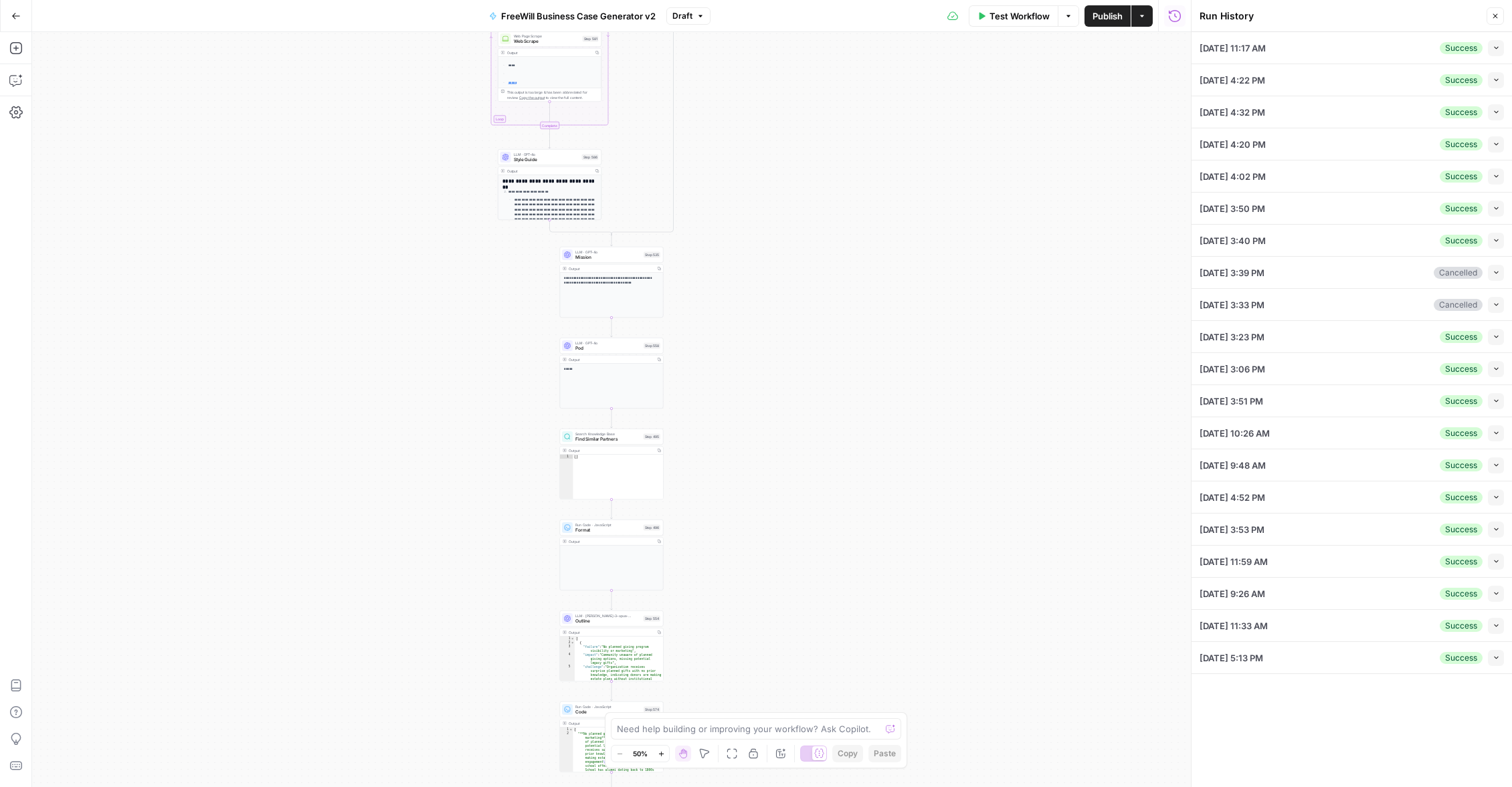
click at [1488, 112] on button "Collapse" at bounding box center [1495, 112] width 16 height 16
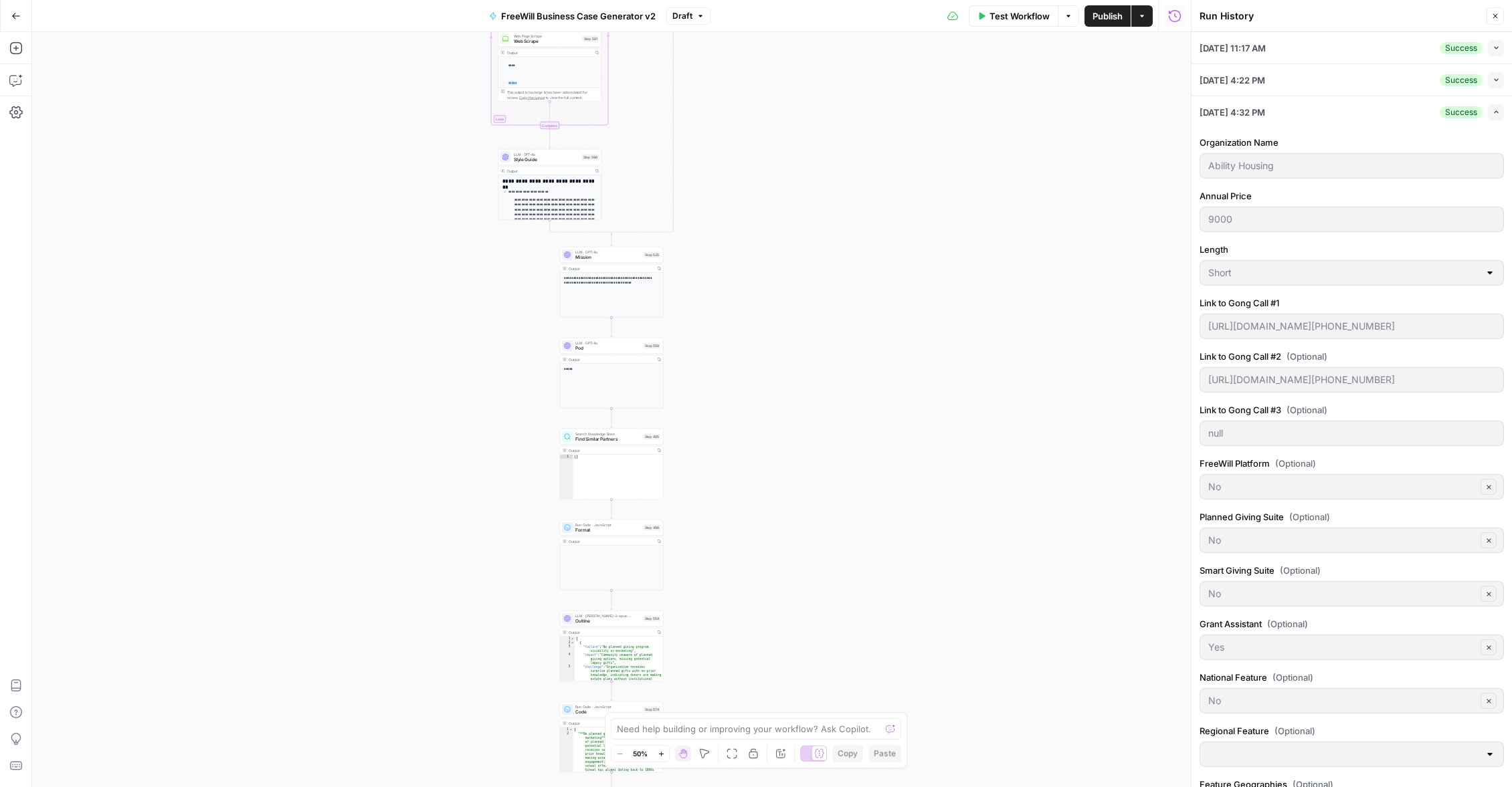
click at [1203, 165] on div "Ability Housing" at bounding box center [1351, 166] width 304 height 25
click at [1499, 115] on icon "button" at bounding box center [1496, 112] width 8 height 8
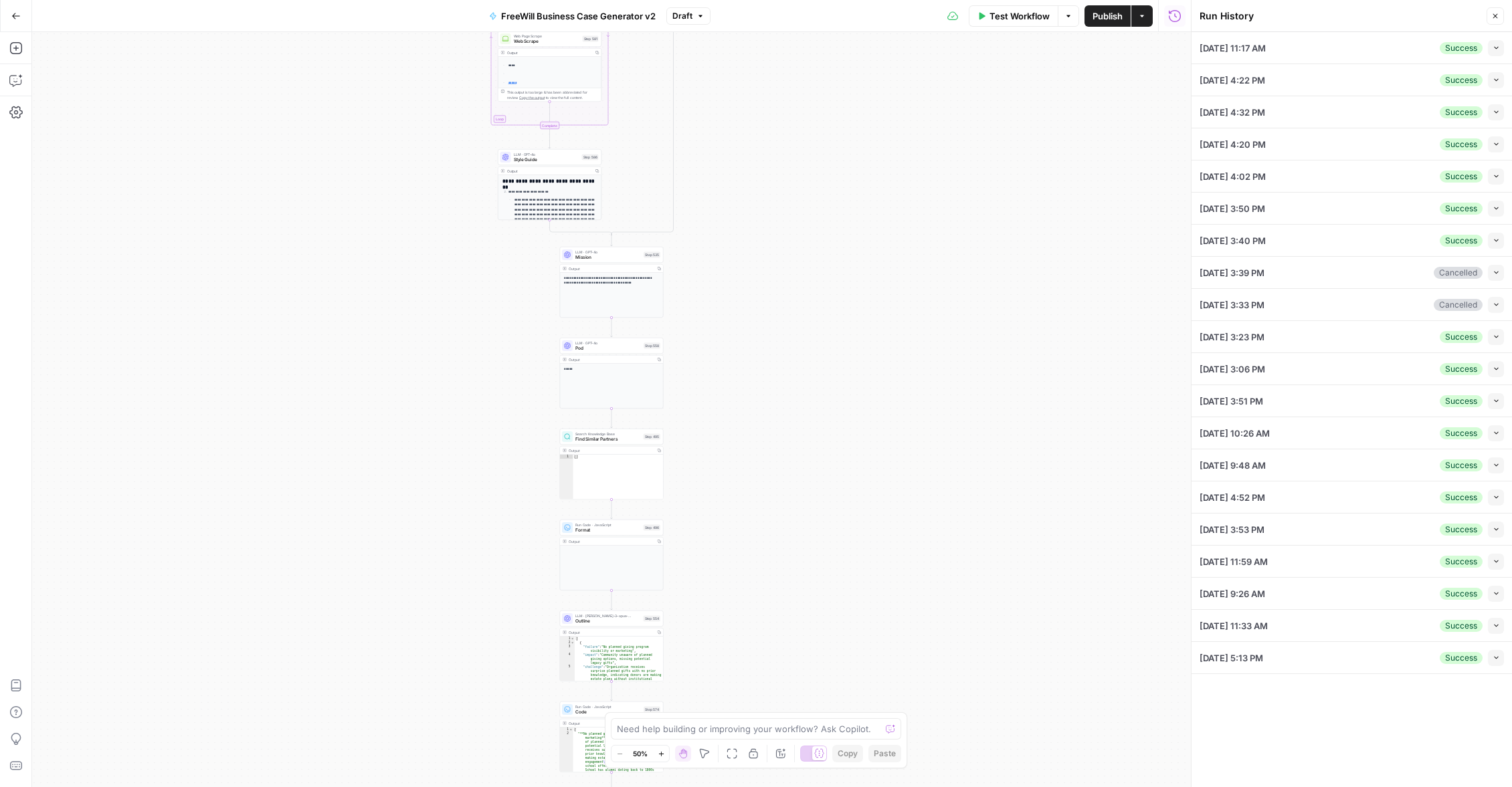
click at [1497, 177] on icon "button" at bounding box center [1496, 176] width 8 height 8
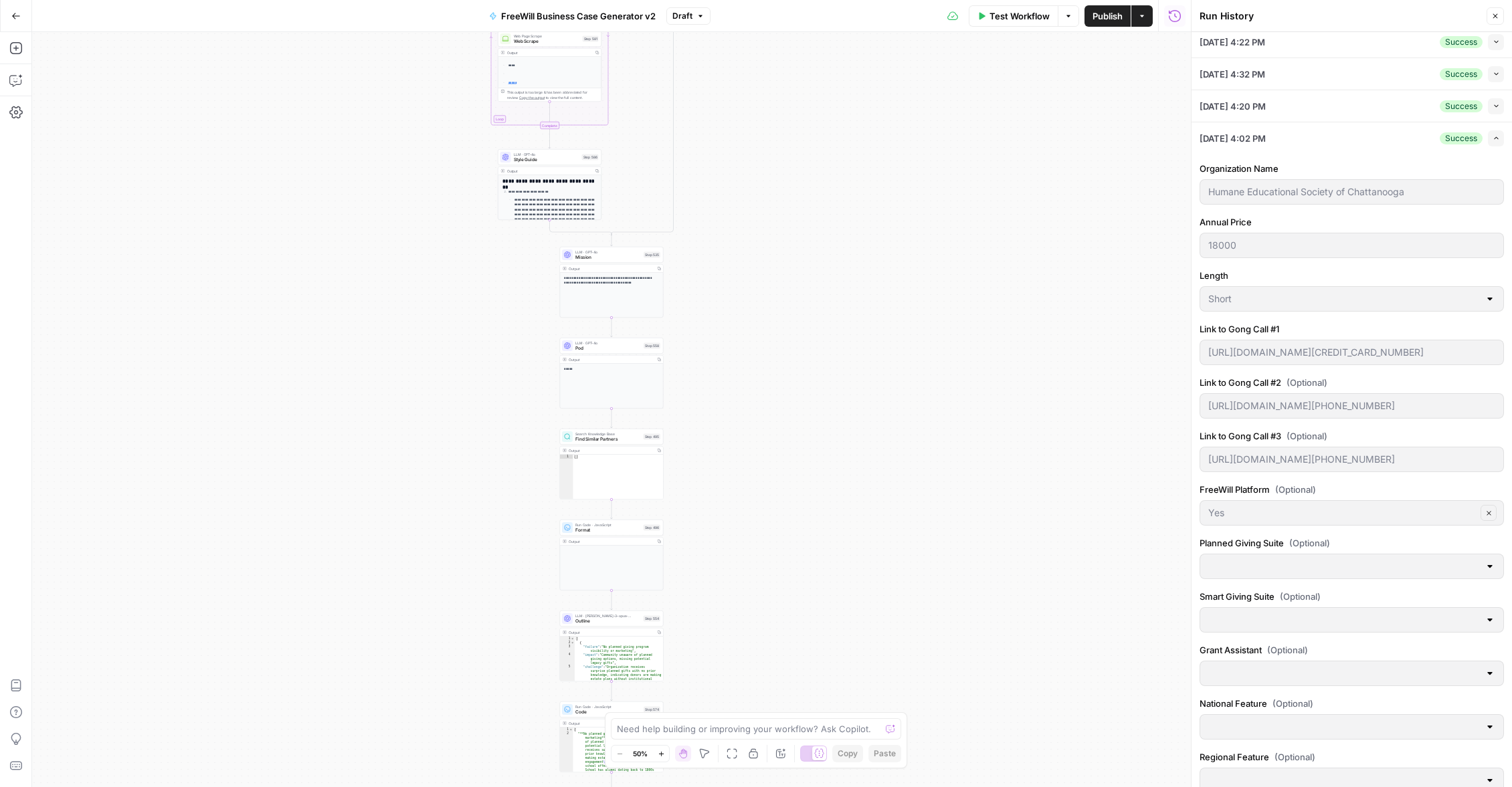
scroll to position [31, 0]
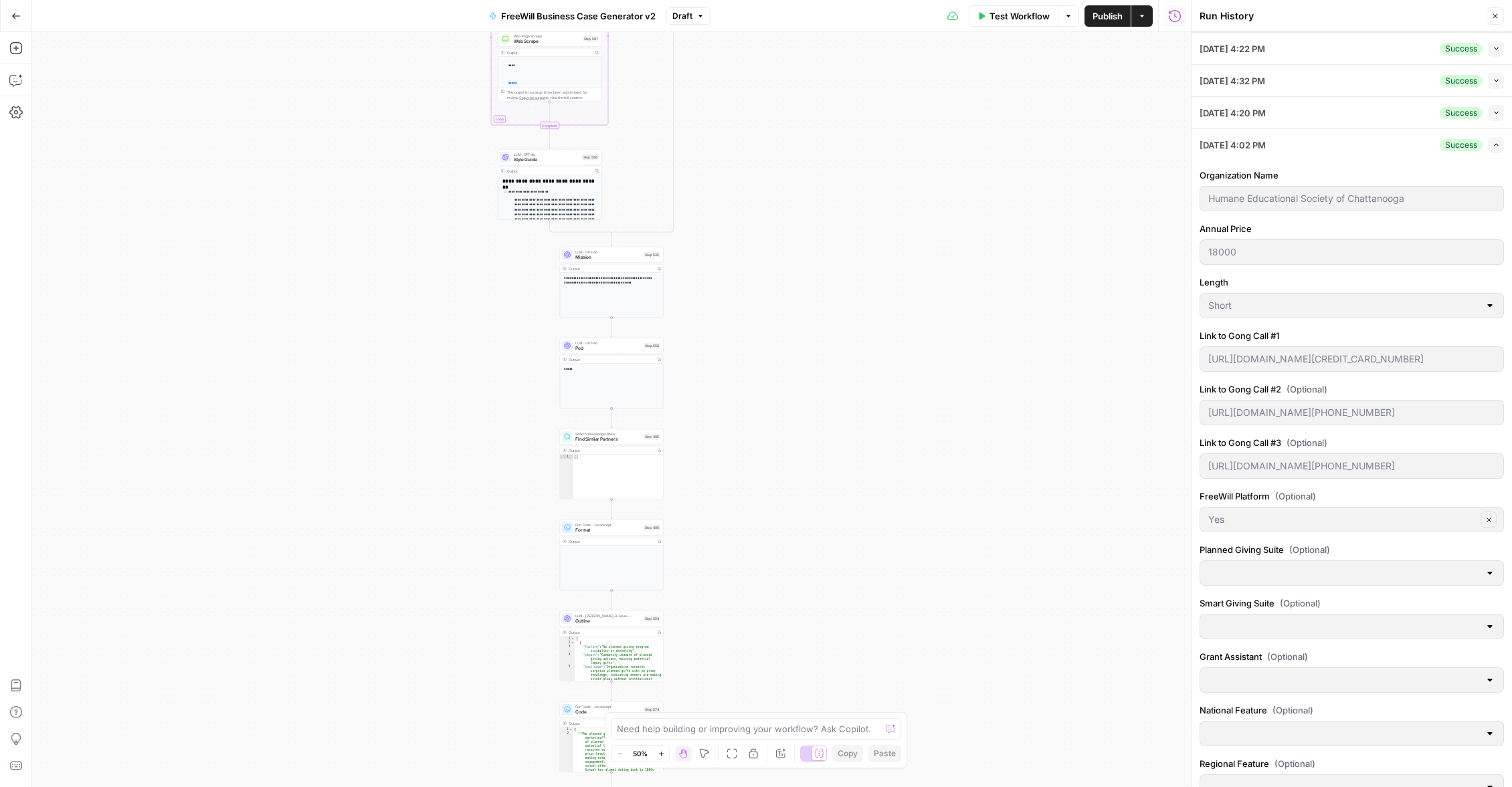
click at [1384, 150] on div "[DATE] 4:02 PM Success Expand" at bounding box center [1351, 145] width 304 height 31
click at [1488, 145] on button "Expand" at bounding box center [1495, 145] width 16 height 16
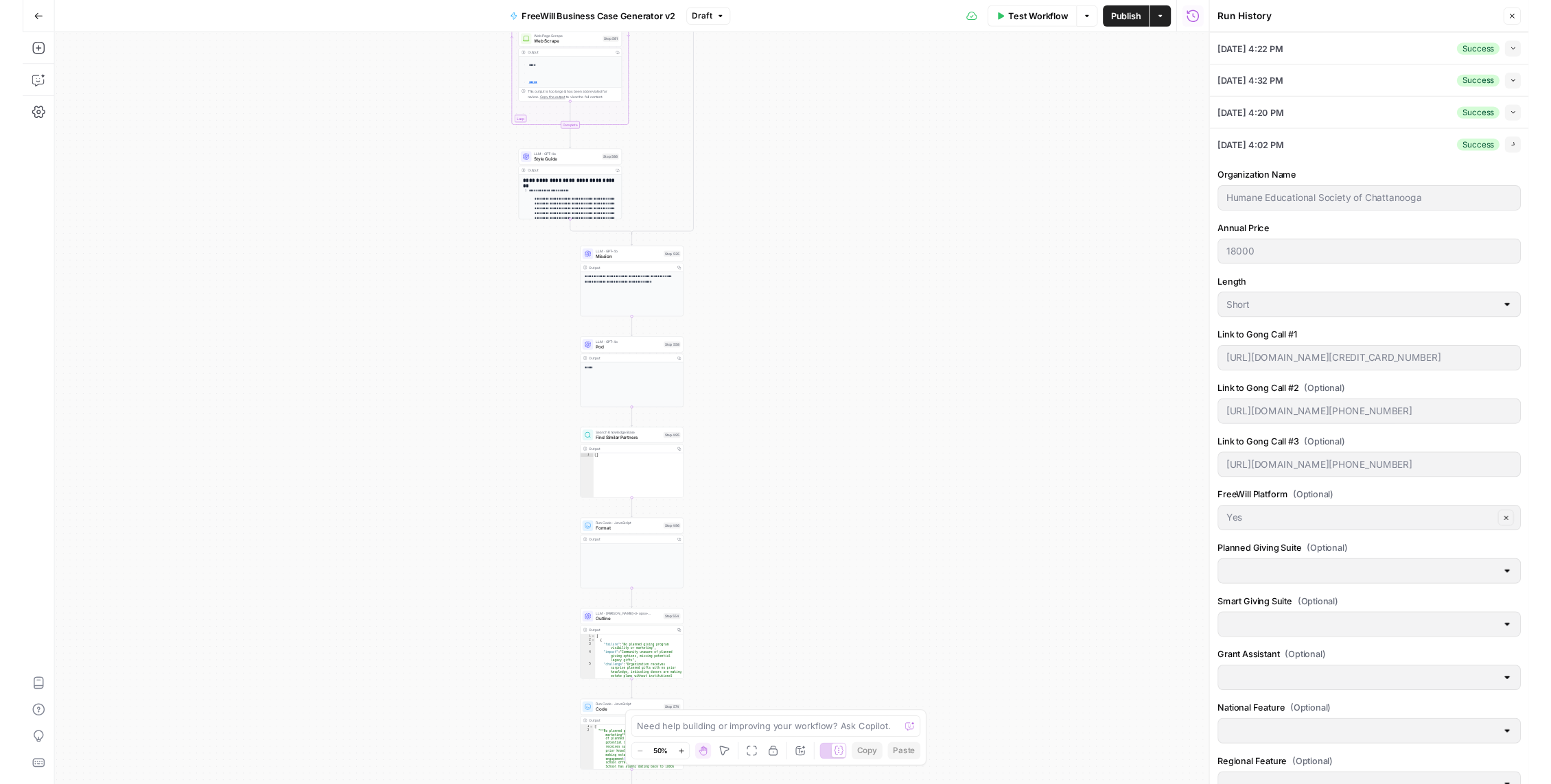
scroll to position [0, 0]
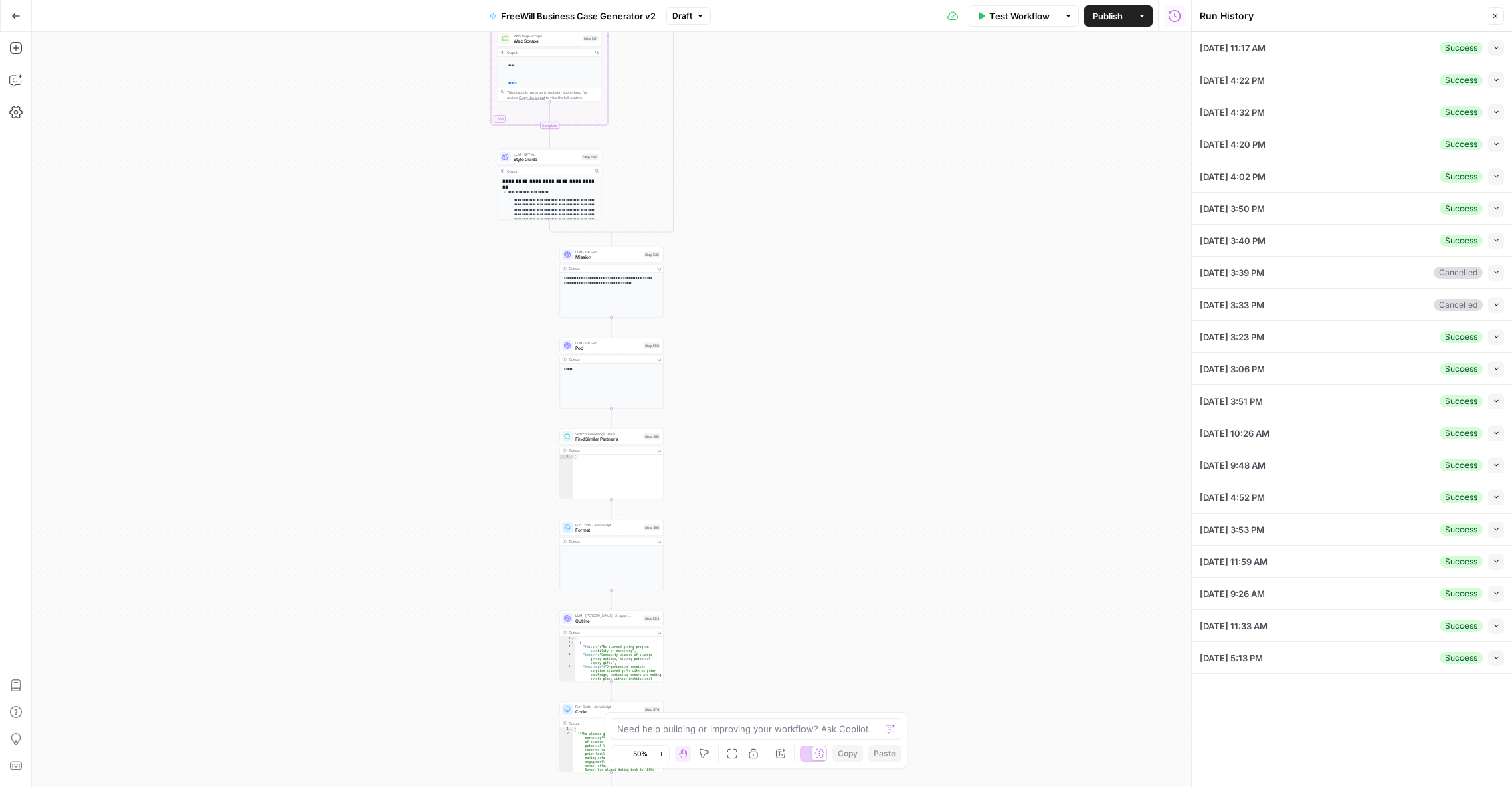
click at [1316, 185] on div "[DATE] 4:02 PM Success Collapse" at bounding box center [1351, 176] width 304 height 31
click at [1498, 339] on icon "button" at bounding box center [1496, 336] width 8 height 8
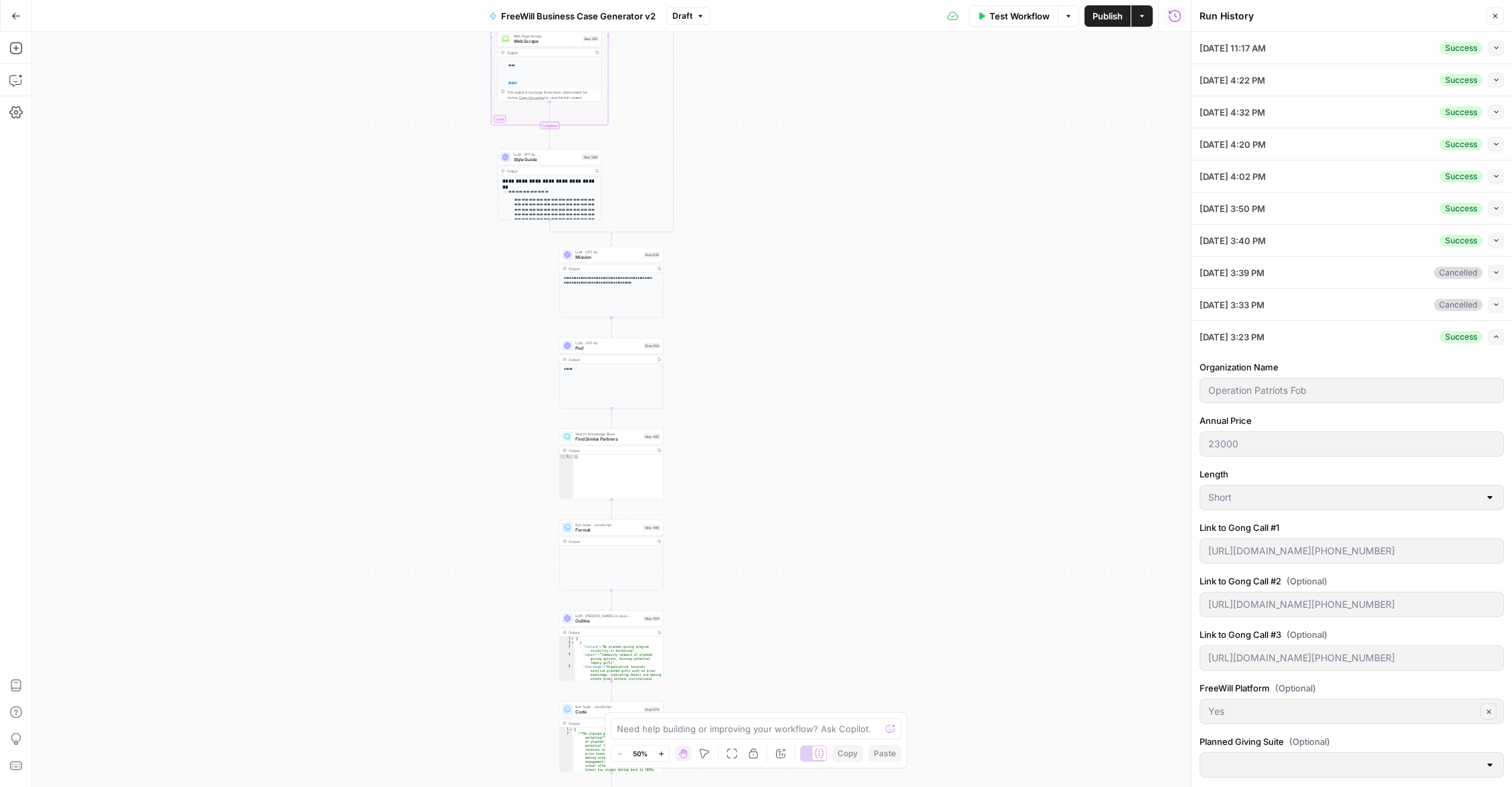
click at [1206, 390] on div "Operation Patriots Fob" at bounding box center [1351, 390] width 304 height 25
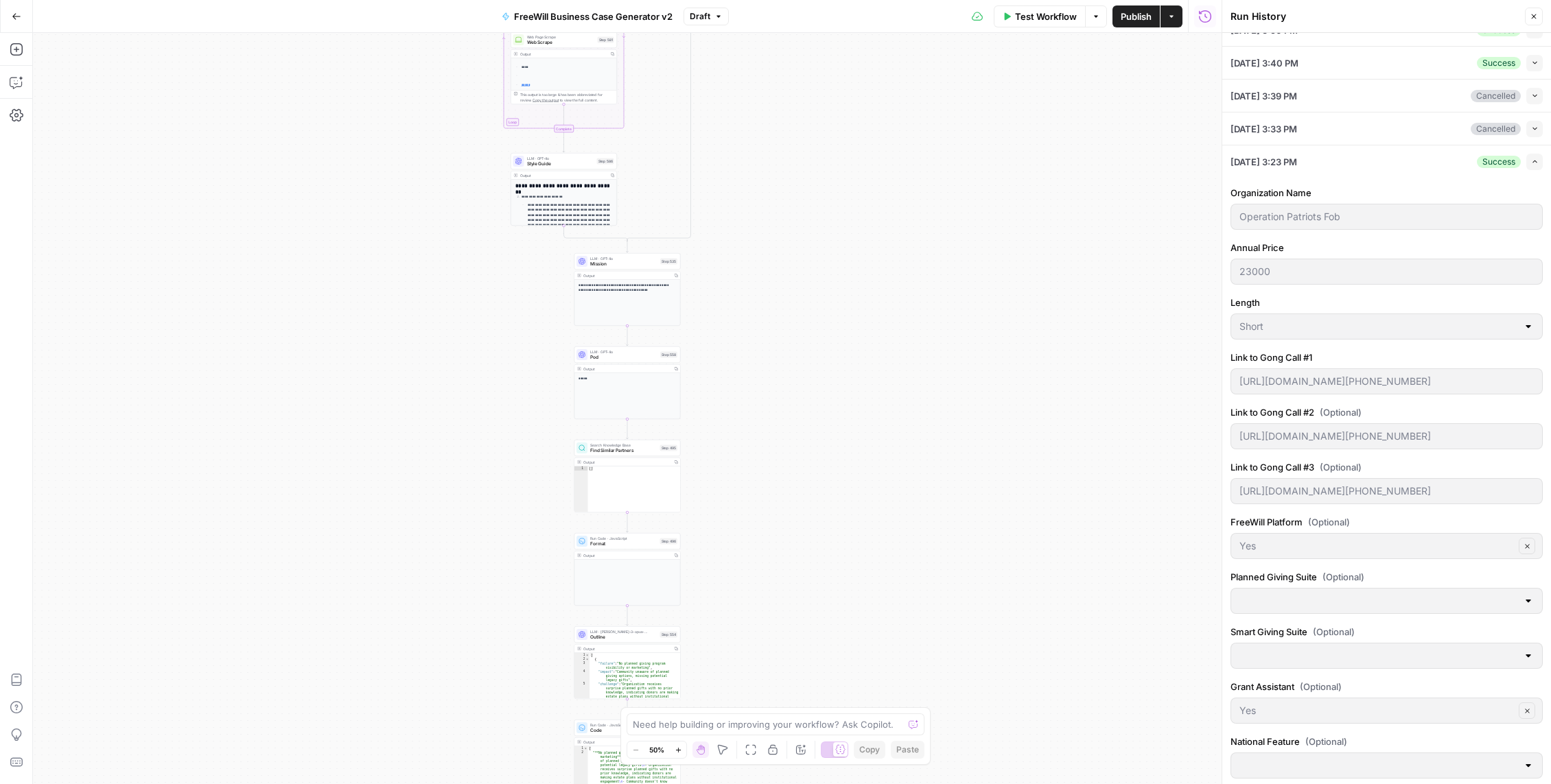
scroll to position [126, 0]
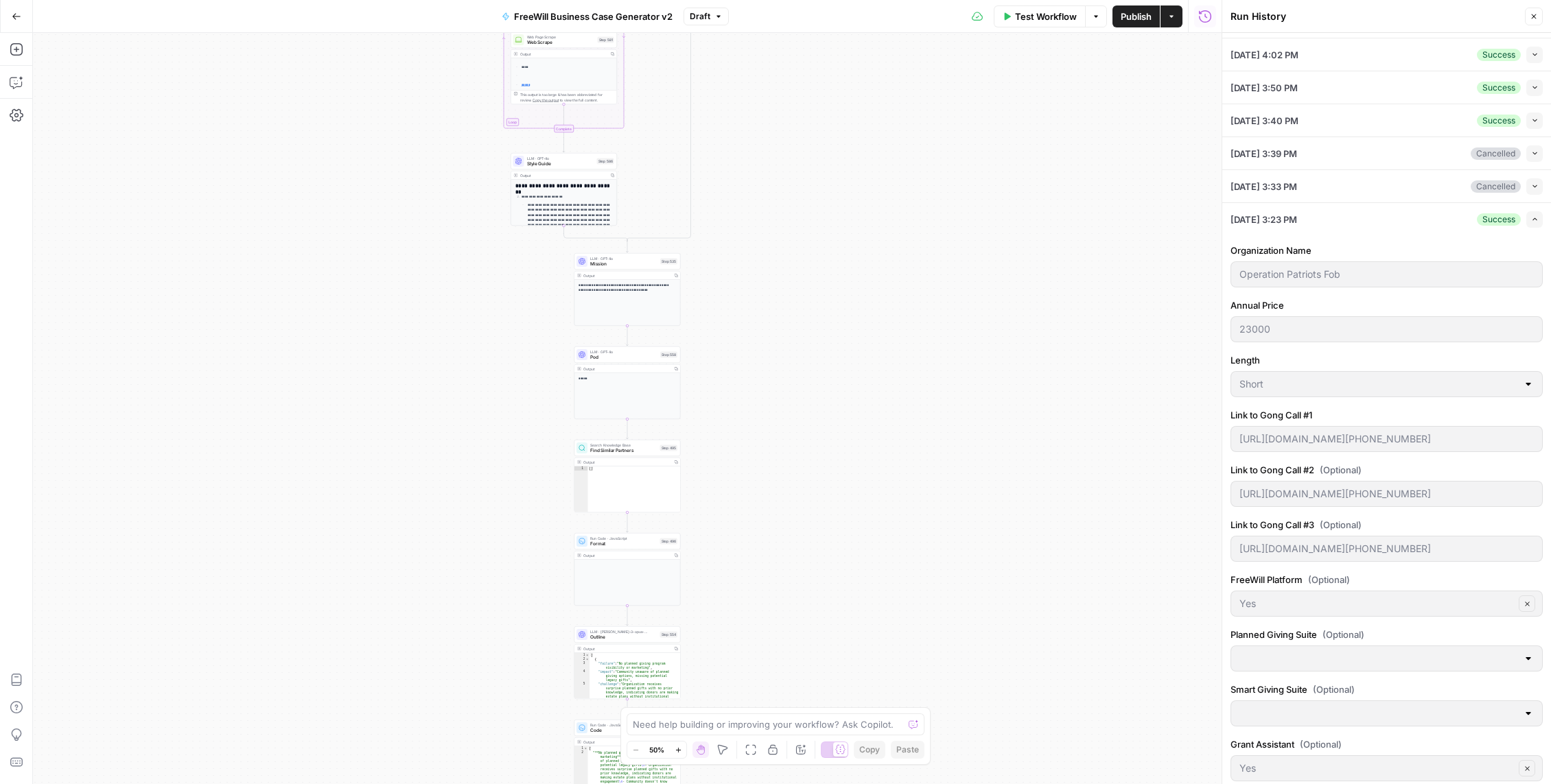
click at [1399, 221] on div "[DATE] 3:23 PM Success Expand" at bounding box center [1386, 219] width 312 height 32
click at [1538, 217] on icon "button" at bounding box center [1534, 219] width 8 height 8
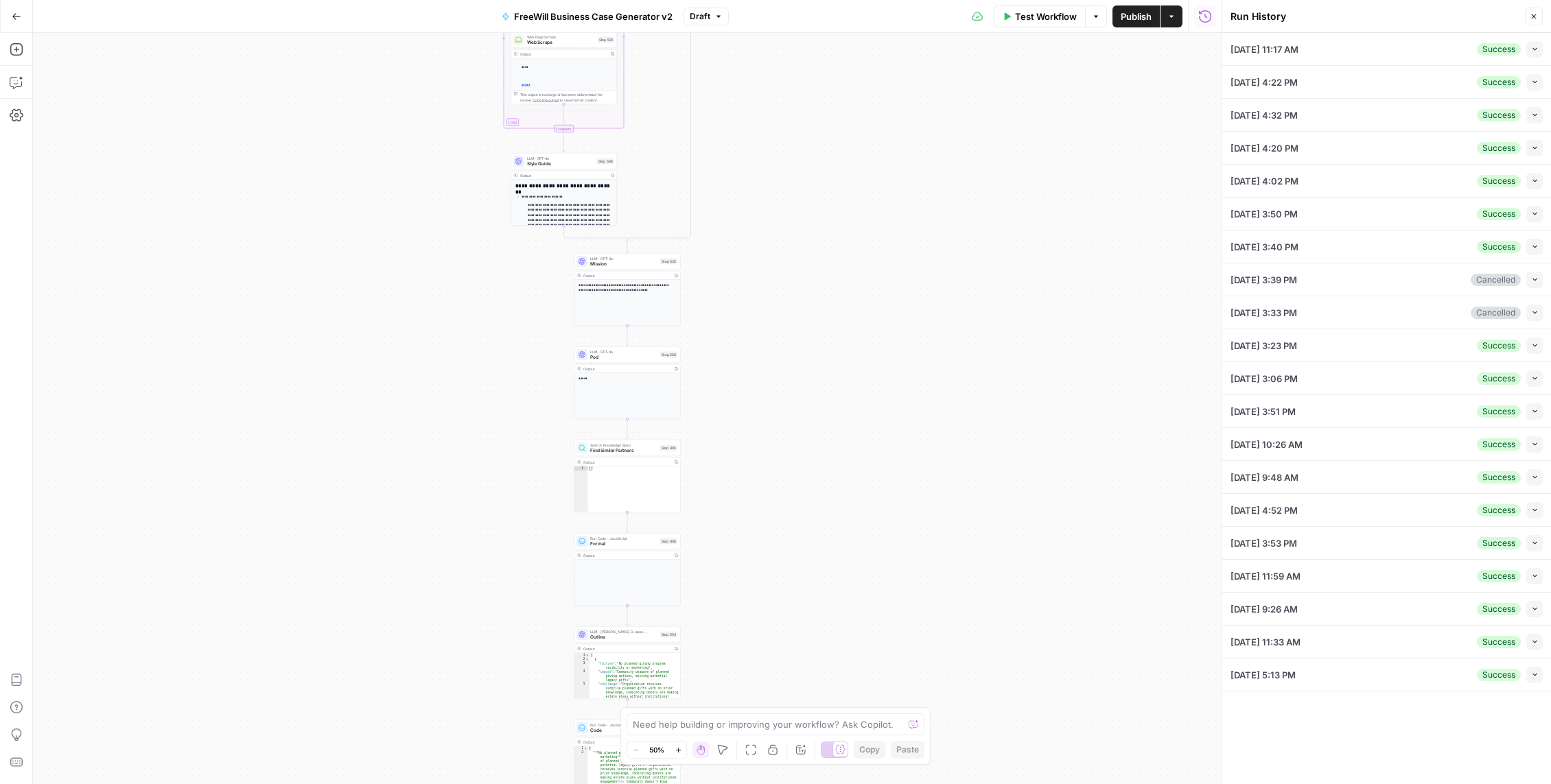
click at [1353, 482] on div "[DATE] 9:48 AM Success Collapse" at bounding box center [1386, 476] width 312 height 32
click at [1531, 481] on button "Collapse" at bounding box center [1534, 477] width 17 height 16
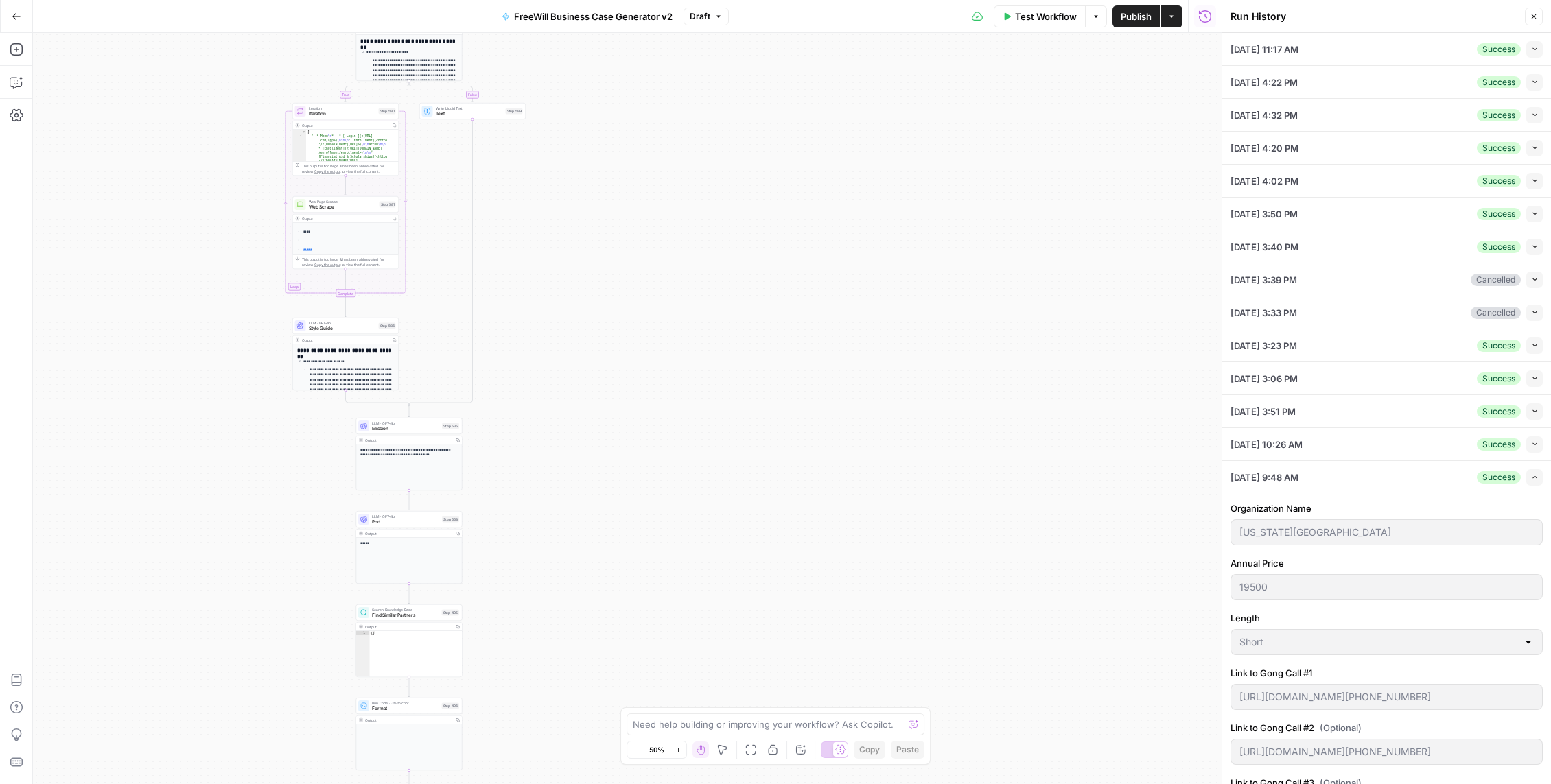
drag, startPoint x: 466, startPoint y: 339, endPoint x: 265, endPoint y: 549, distance: 290.7
click at [266, 552] on div "true false Workflow Set Inputs Inputs LLM · GPT 3.5 Turbo Extract Call Ids Step…" at bounding box center [627, 408] width 1189 height 751
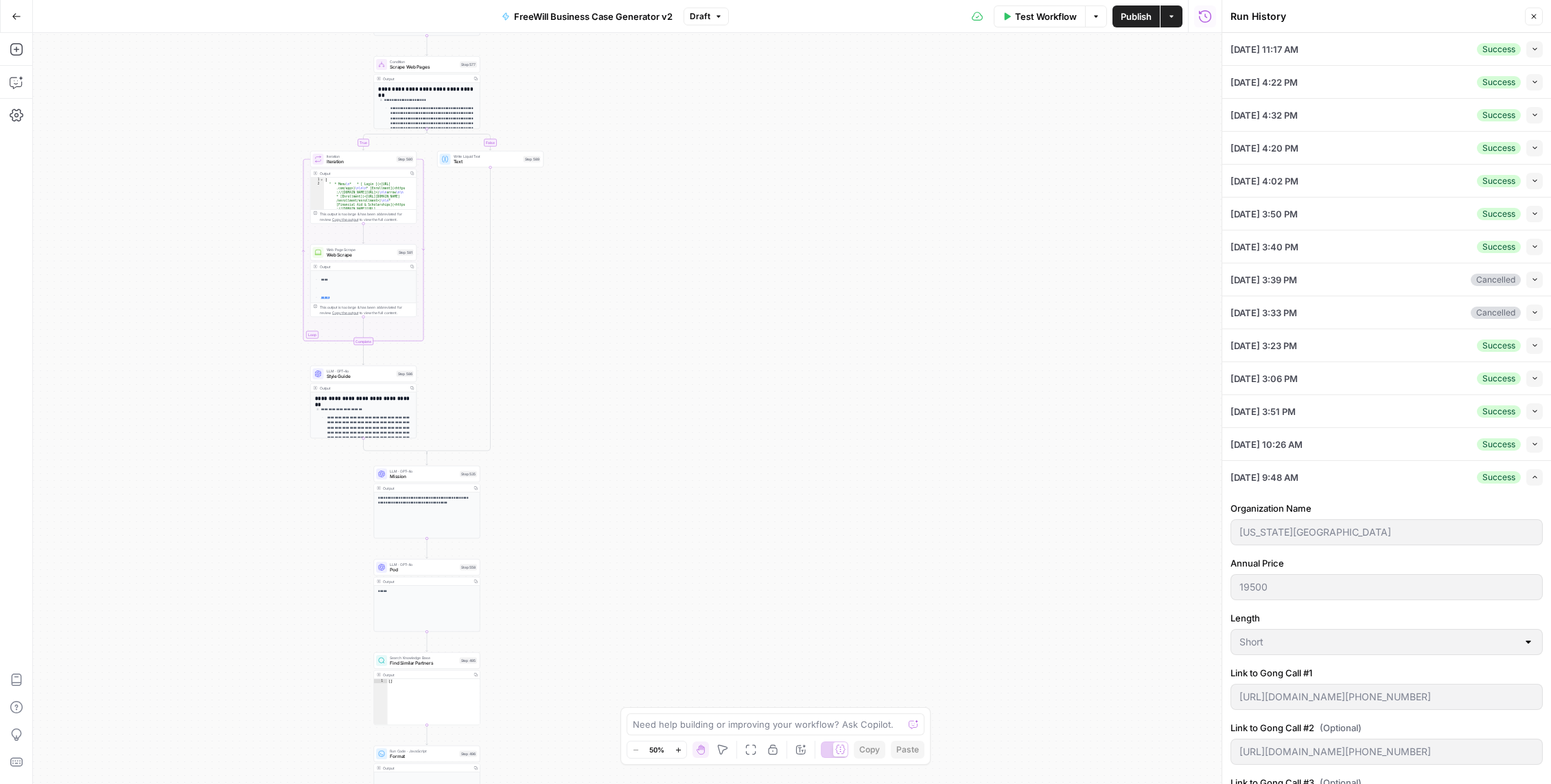
click at [1349, 85] on div "[DATE] 4:22 PM Success Collapse" at bounding box center [1386, 82] width 312 height 32
click at [1531, 80] on icon "button" at bounding box center [1534, 82] width 8 height 8
